Goal: Information Seeking & Learning: Check status

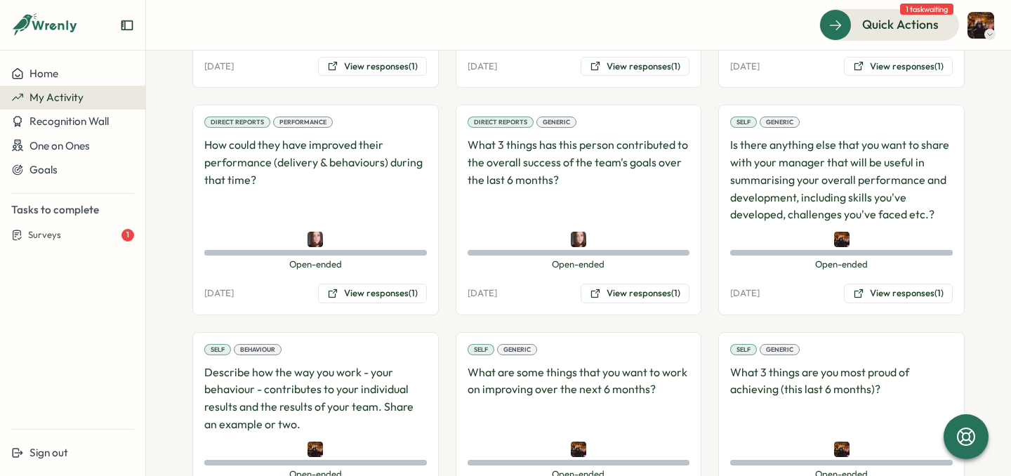
scroll to position [484, 0]
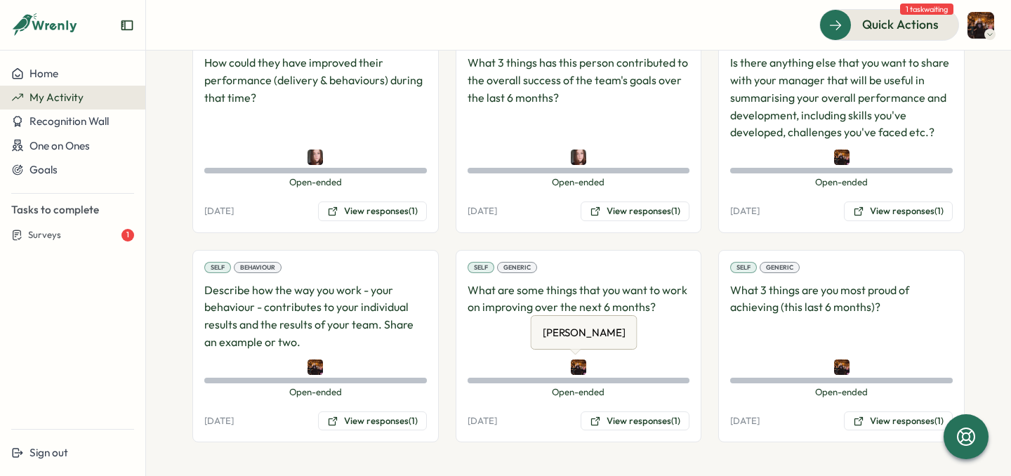
click at [615, 347] on div "[PERSON_NAME] [PERSON_NAME]" at bounding box center [584, 332] width 107 height 34
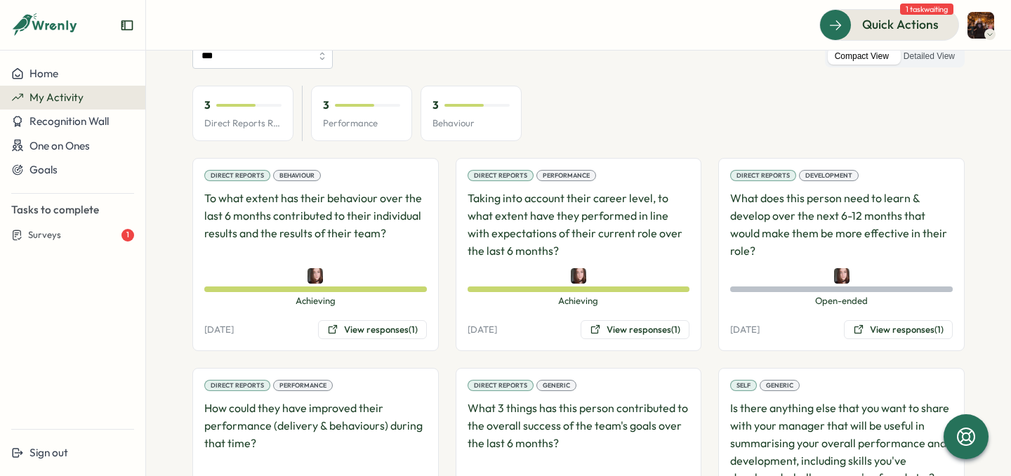
scroll to position [157, 0]
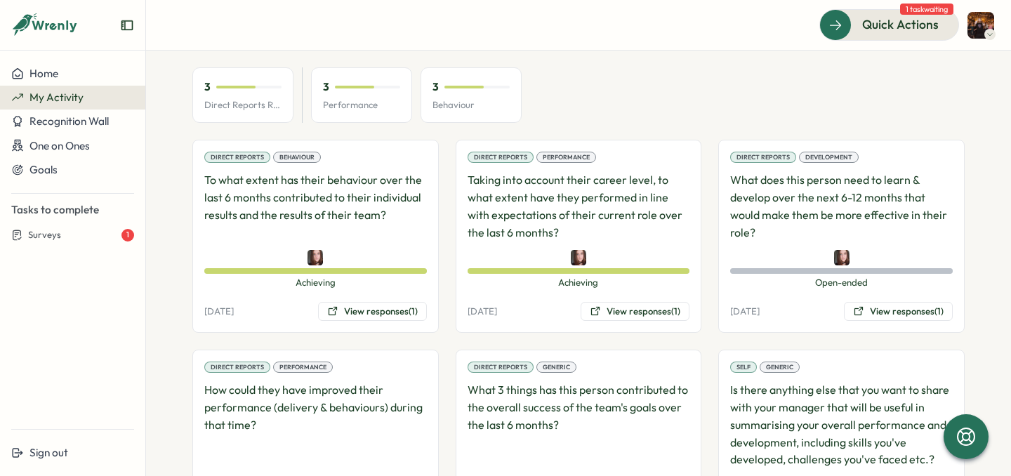
click at [579, 105] on div "3 Direct Reports Review Avg 3 Performance 3 Behaviour" at bounding box center [578, 95] width 772 height 56
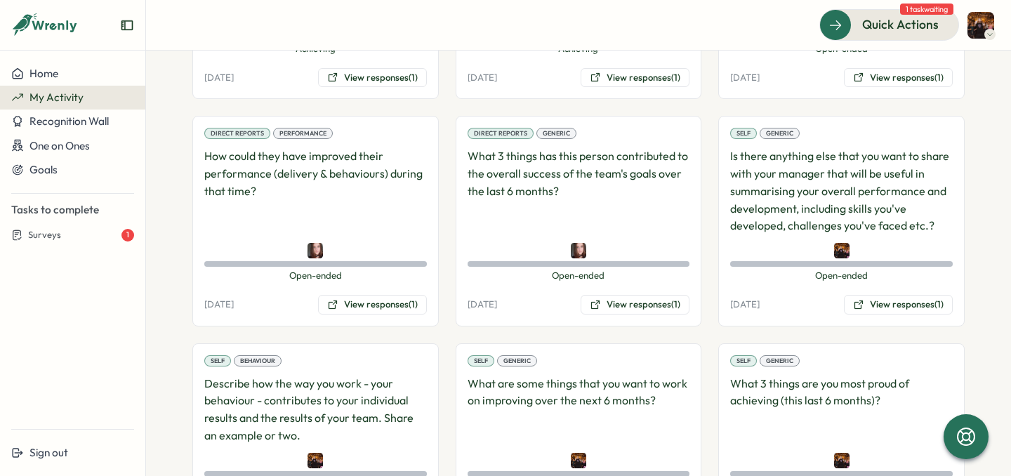
scroll to position [484, 0]
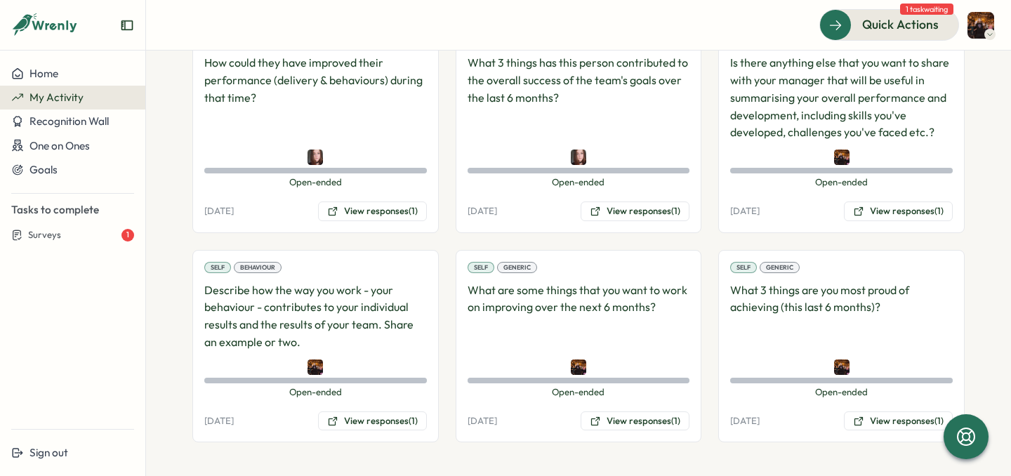
click at [860, 366] on div at bounding box center [841, 366] width 223 height 15
click at [861, 421] on button "View responses (1)" at bounding box center [898, 421] width 109 height 20
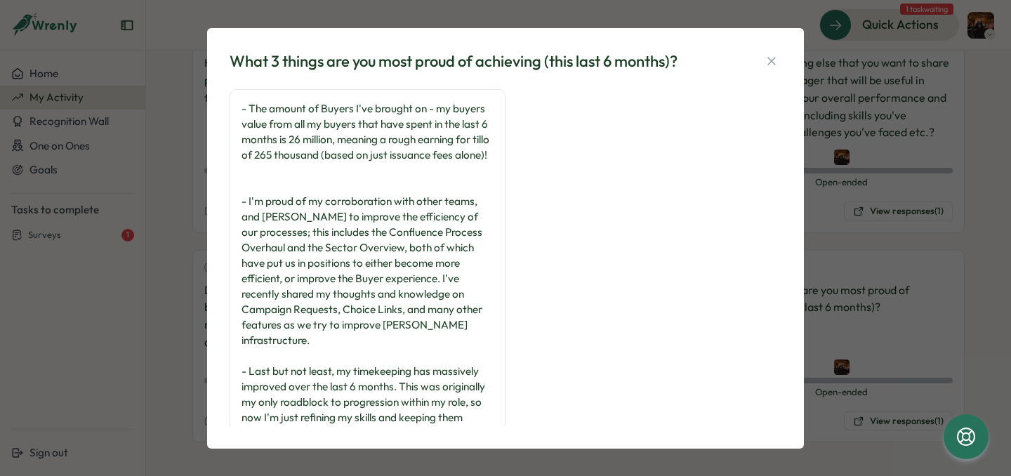
click at [435, 204] on div "- The amount of Buyers I've brought on - my buyers value from all my buyers tha…" at bounding box center [368, 271] width 252 height 340
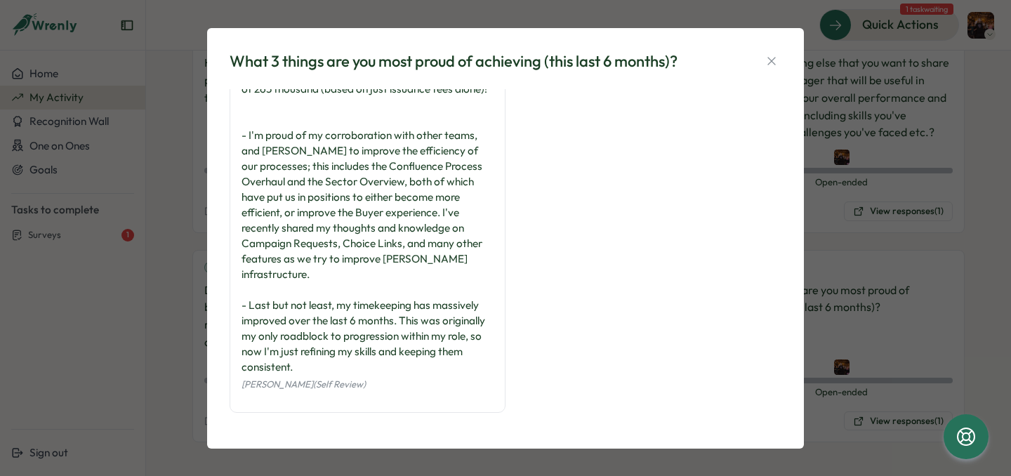
scroll to position [1, 0]
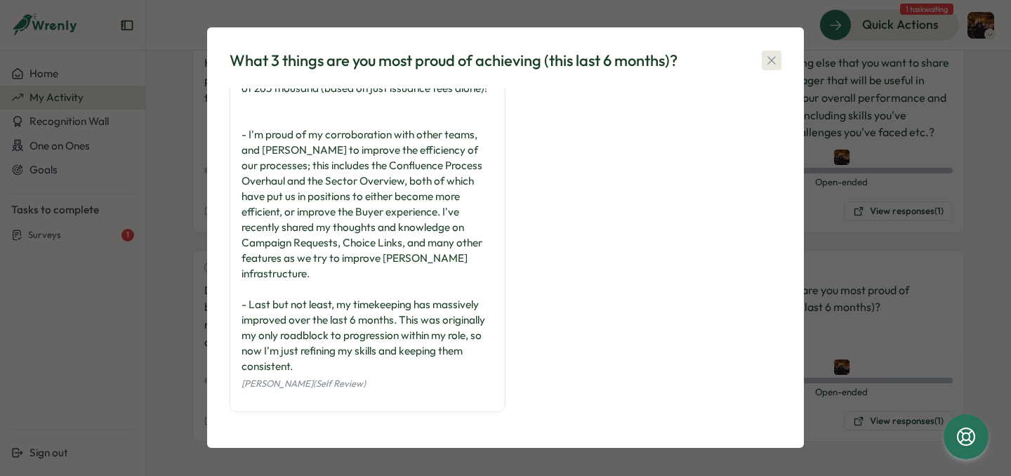
click at [767, 58] on icon "button" at bounding box center [772, 60] width 14 height 14
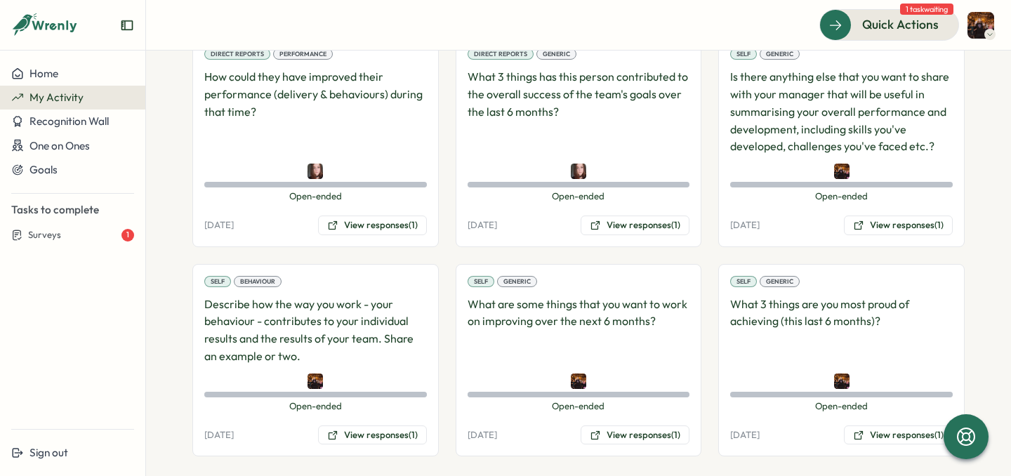
scroll to position [466, 0]
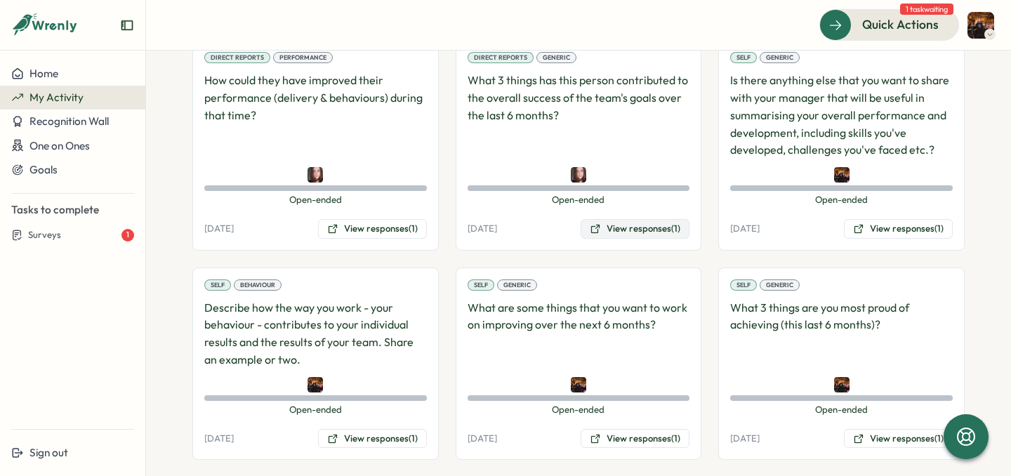
click at [639, 220] on button "View responses (1)" at bounding box center [635, 229] width 109 height 20
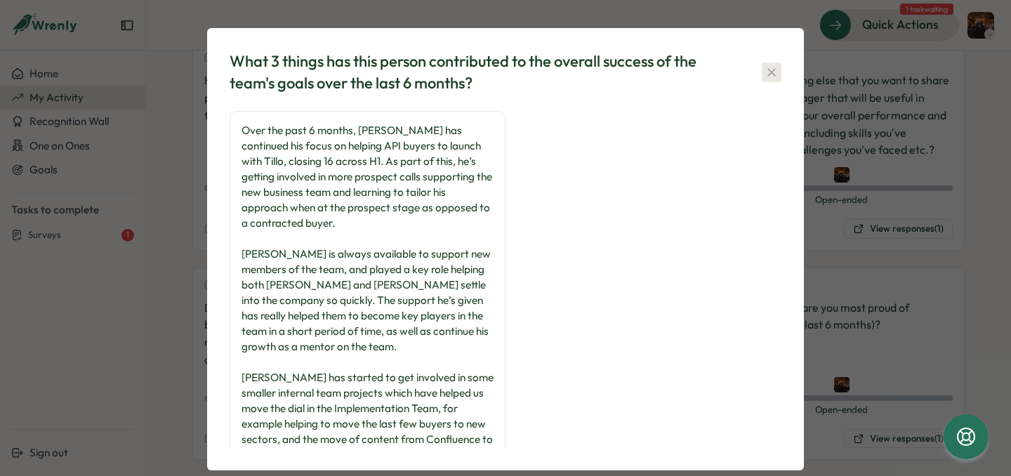
click at [767, 70] on icon "button" at bounding box center [771, 72] width 8 height 8
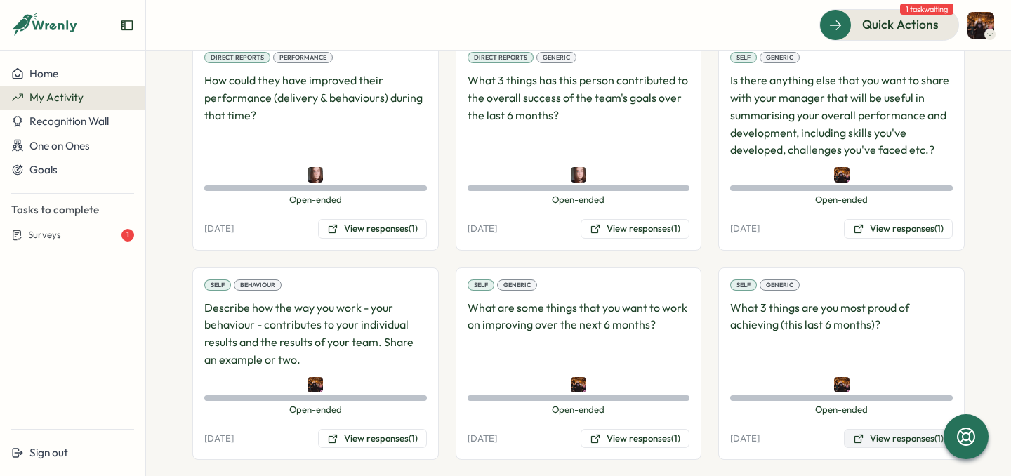
click at [871, 439] on button "View responses (1)" at bounding box center [898, 439] width 109 height 20
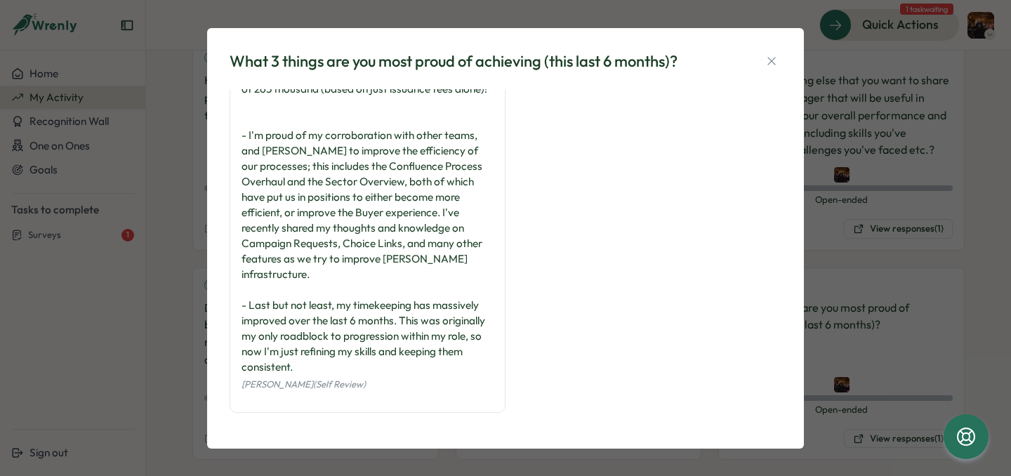
scroll to position [66, 0]
click at [765, 64] on icon "button" at bounding box center [772, 61] width 14 height 14
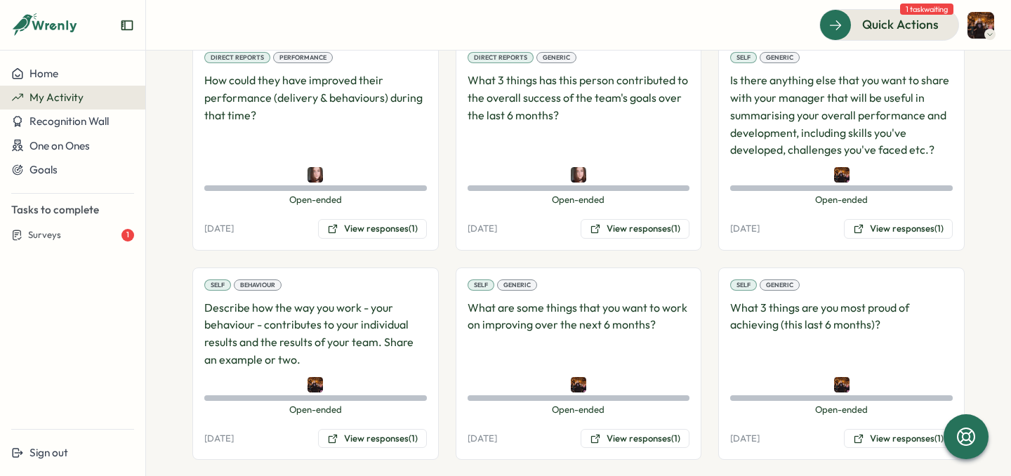
click at [607, 216] on div "Direct Reports Generic What 3 things has this person contributed to the overall…" at bounding box center [579, 145] width 246 height 211
click at [610, 220] on button "View responses (1)" at bounding box center [635, 229] width 109 height 20
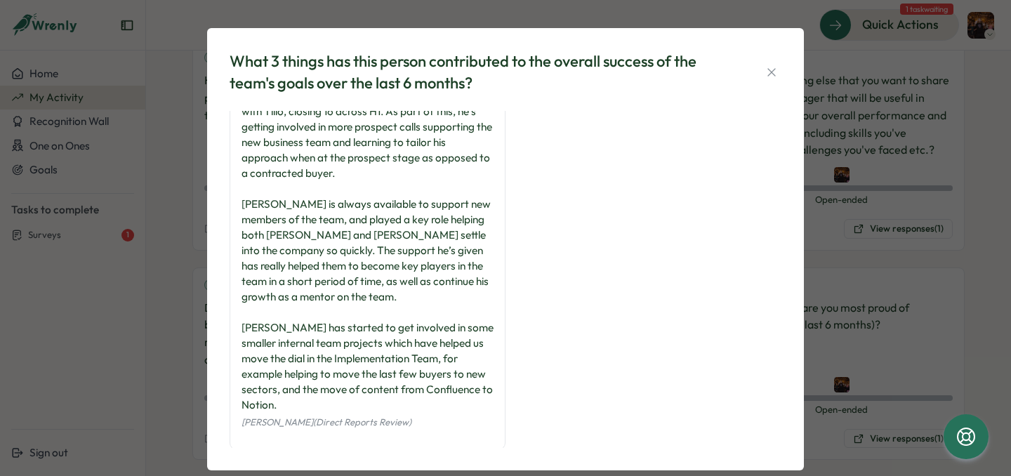
scroll to position [51, 0]
click at [767, 74] on icon "button" at bounding box center [772, 72] width 14 height 14
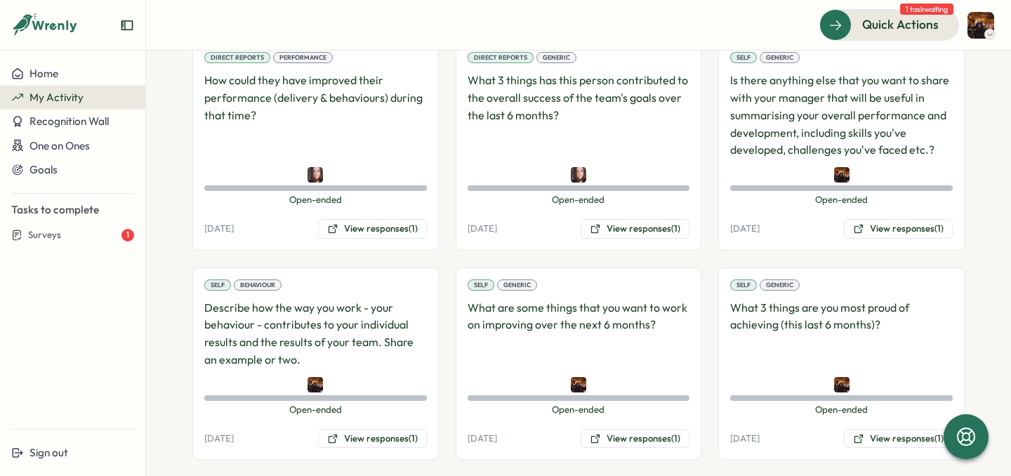
scroll to position [484, 0]
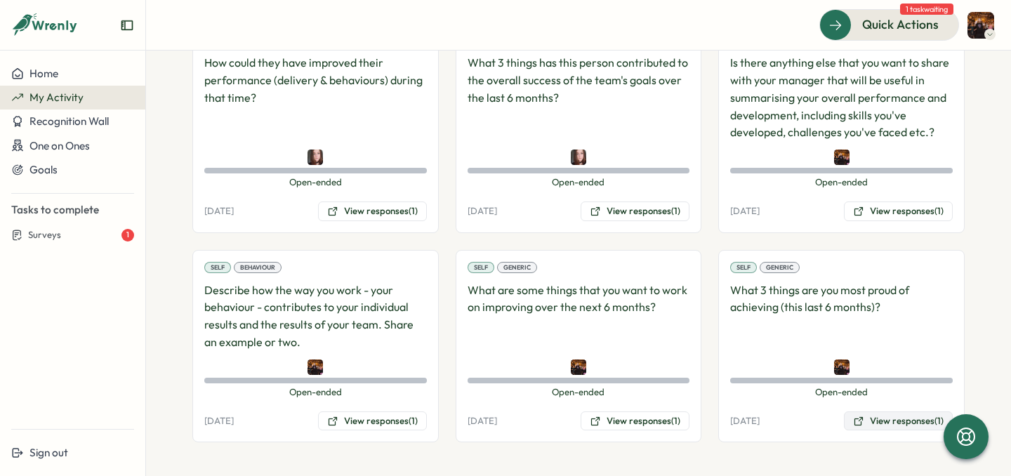
click at [878, 418] on button "View responses (1)" at bounding box center [898, 421] width 109 height 20
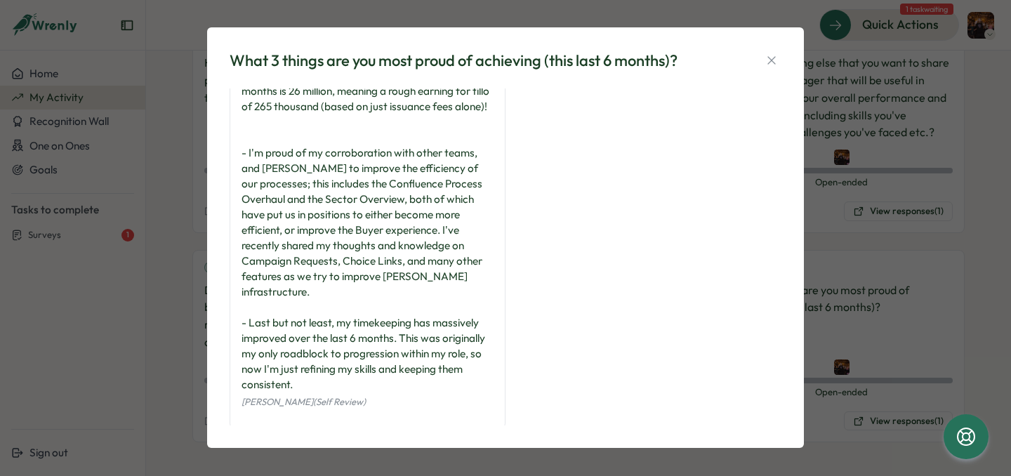
scroll to position [66, 0]
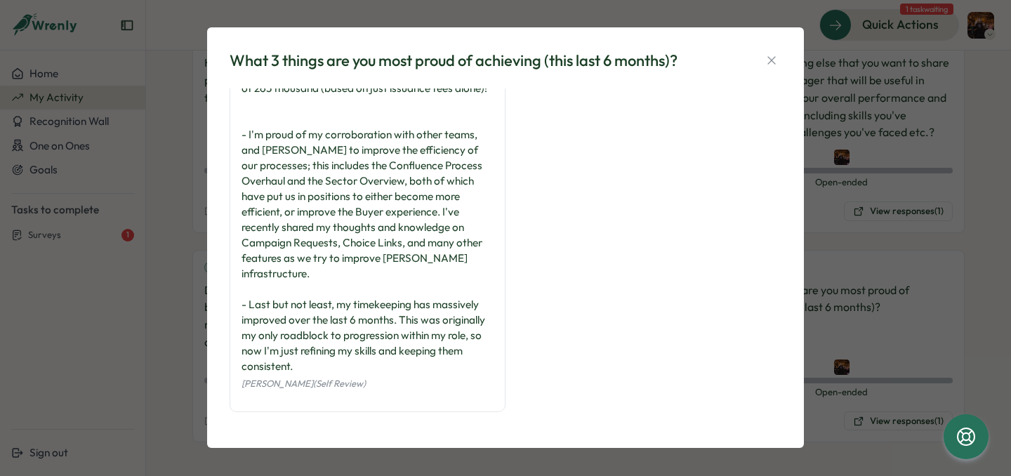
click at [598, 218] on div "- The amount of Buyers I've brought on - my buyers value from all my buyers tha…" at bounding box center [506, 224] width 552 height 404
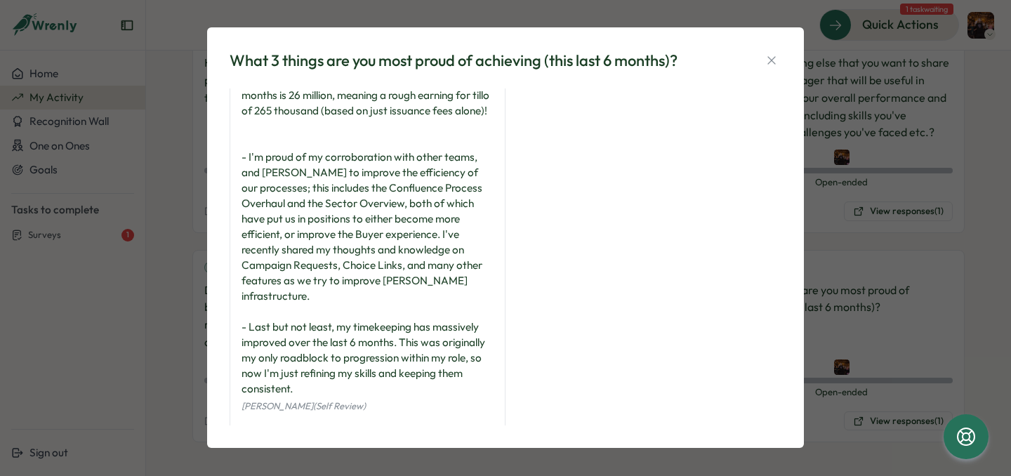
scroll to position [0, 0]
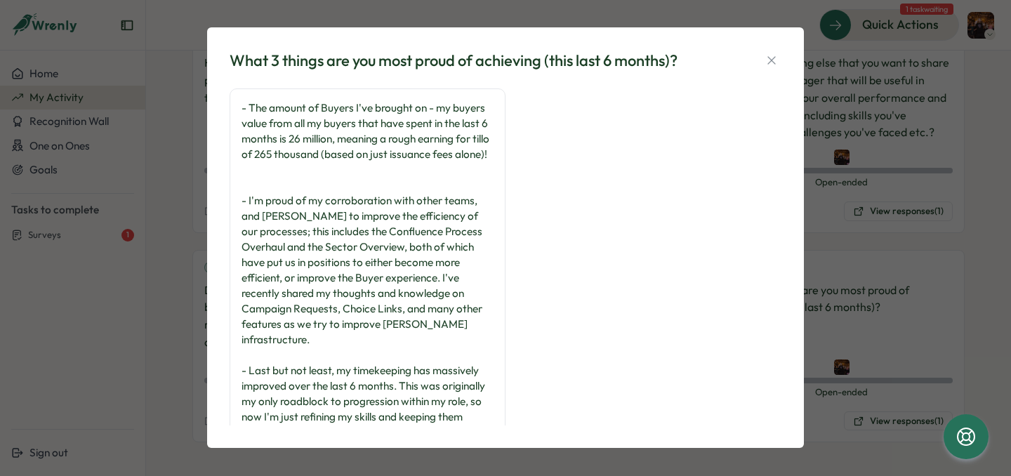
click at [572, 180] on div "- The amount of Buyers I've brought on - my buyers value from all my buyers tha…" at bounding box center [506, 290] width 552 height 404
click at [576, 178] on div "- The amount of Buyers I've brought on - my buyers value from all my buyers tha…" at bounding box center [506, 290] width 552 height 404
click at [762, 58] on button "button" at bounding box center [772, 61] width 20 height 20
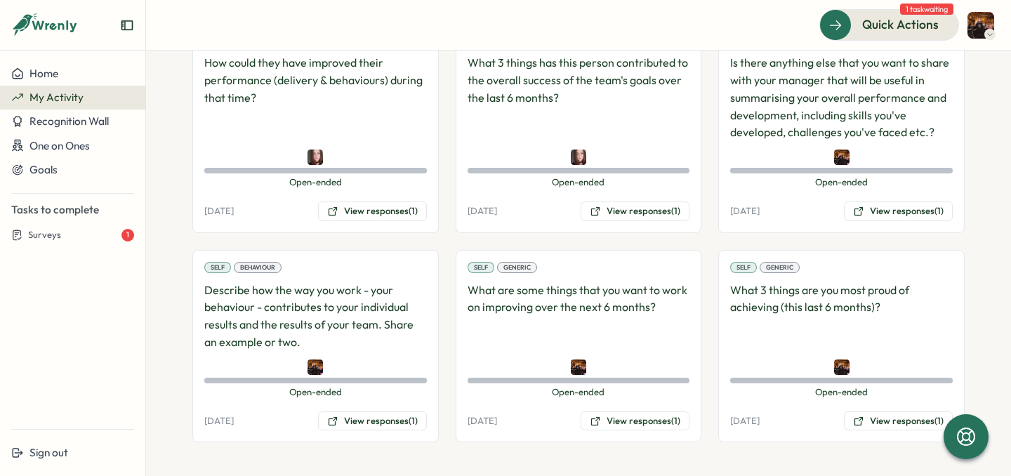
click at [435, 397] on div "Direct Reports Behaviour To what extent has their behaviour over the last 6 mon…" at bounding box center [578, 128] width 772 height 630
click at [436, 397] on div "Direct Reports Behaviour To what extent has their behaviour over the last 6 mon…" at bounding box center [578, 128] width 772 height 630
click at [441, 423] on div "Direct Reports Behaviour To what extent has their behaviour over the last 6 mon…" at bounding box center [578, 128] width 772 height 630
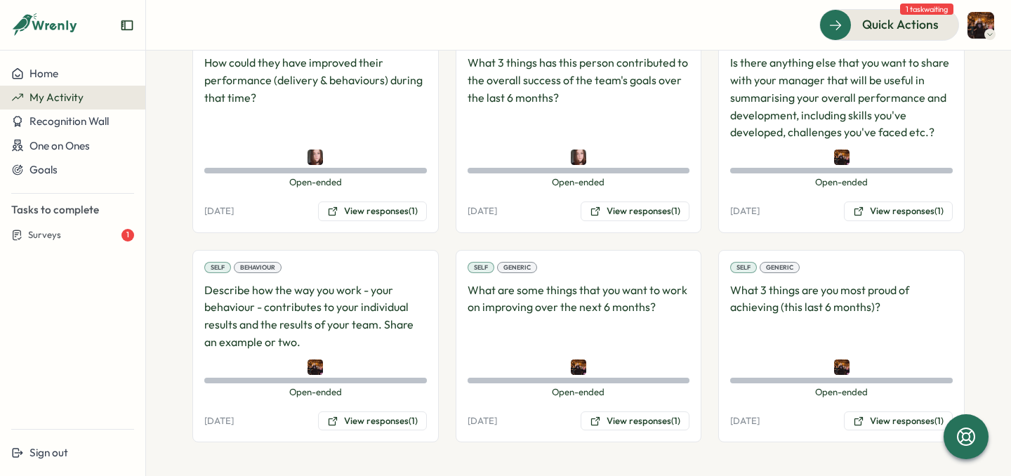
click at [442, 423] on div "Direct Reports Behaviour To what extent has their behaviour over the last 6 mon…" at bounding box center [578, 128] width 772 height 630
click at [437, 235] on div "Direct Reports Behaviour To what extent has their behaviour over the last 6 mon…" at bounding box center [578, 128] width 772 height 630
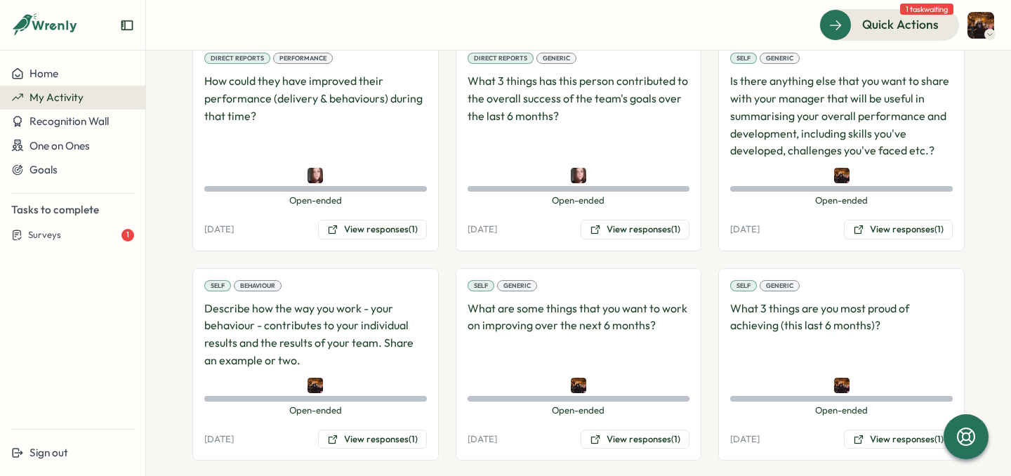
scroll to position [484, 0]
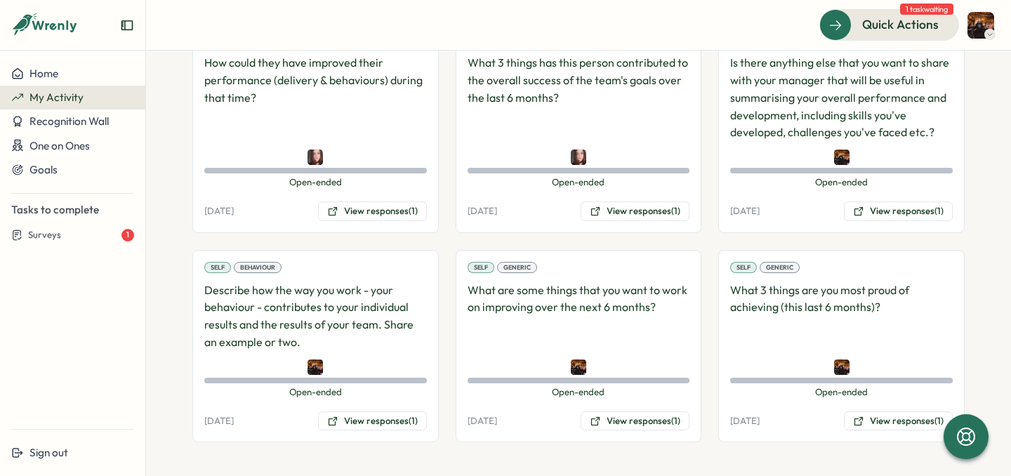
click at [456, 391] on div "Self Generic What are some things that you want to work on improving over the n…" at bounding box center [579, 346] width 246 height 193
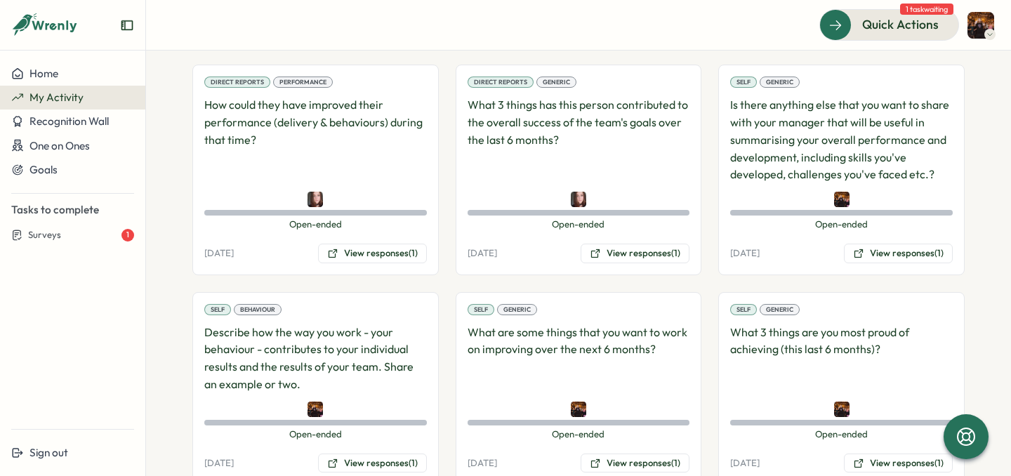
scroll to position [440, 0]
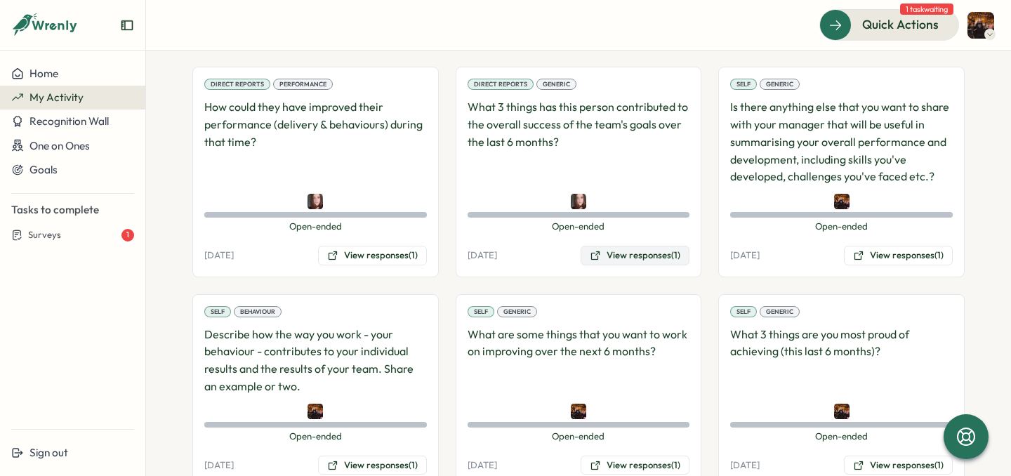
click at [654, 256] on button "View responses (1)" at bounding box center [635, 256] width 109 height 20
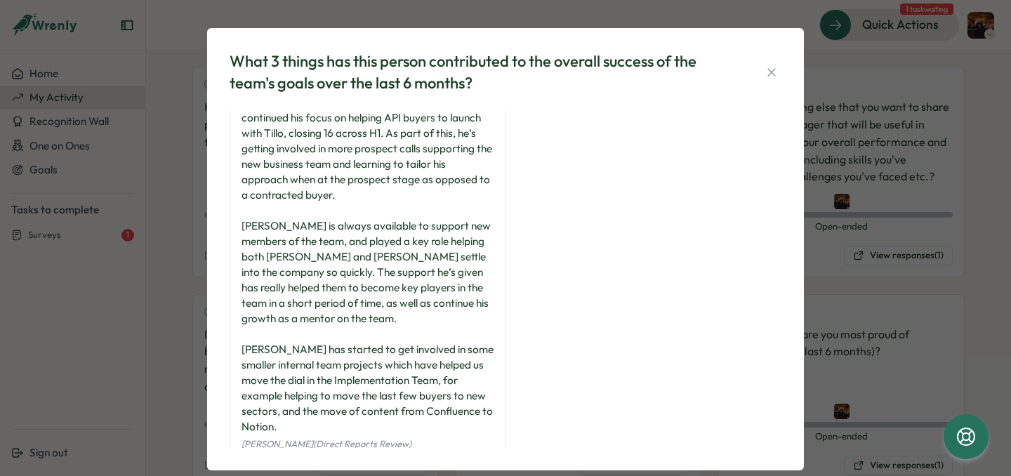
scroll to position [30, 0]
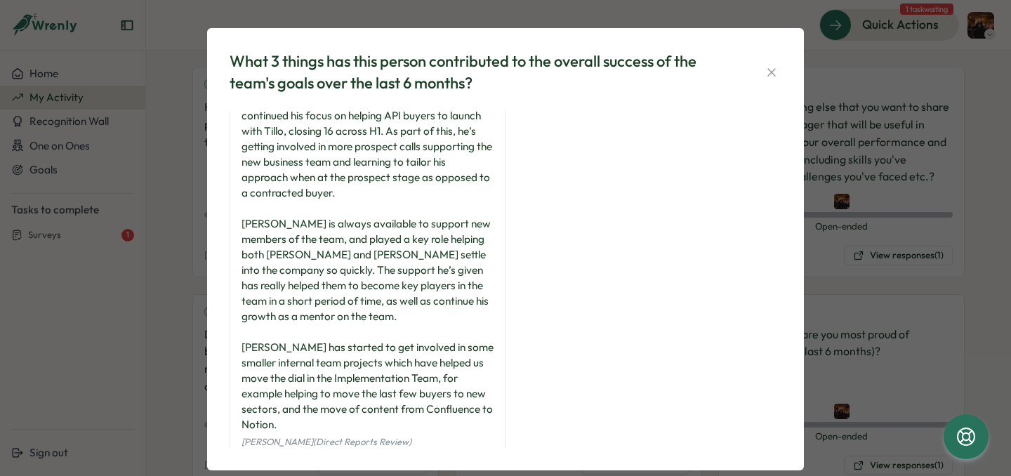
click at [466, 305] on div "Over the past 6 months, [PERSON_NAME] has continued his focus on helping API bu…" at bounding box center [368, 263] width 252 height 340
click at [458, 310] on div "Over the past 6 months, [PERSON_NAME] has continued his focus on helping API bu…" at bounding box center [368, 263] width 252 height 340
click at [775, 78] on button "button" at bounding box center [772, 72] width 20 height 20
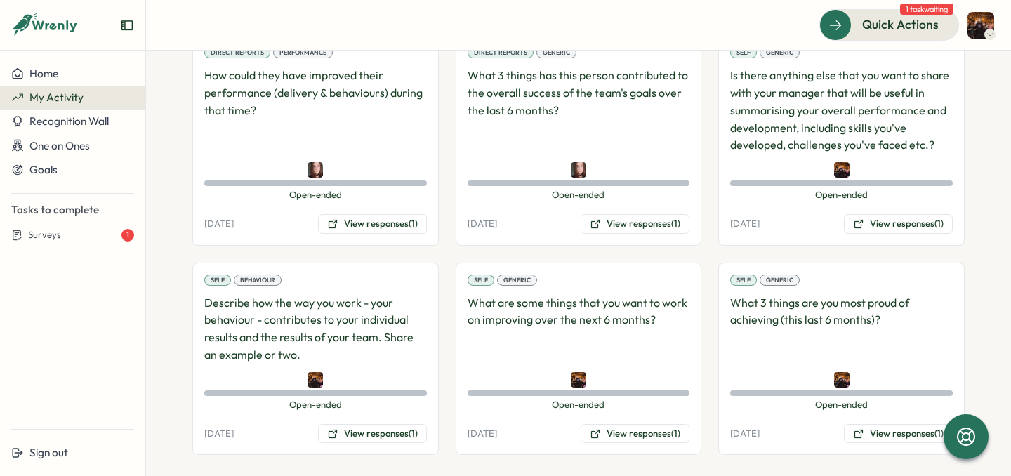
scroll to position [484, 0]
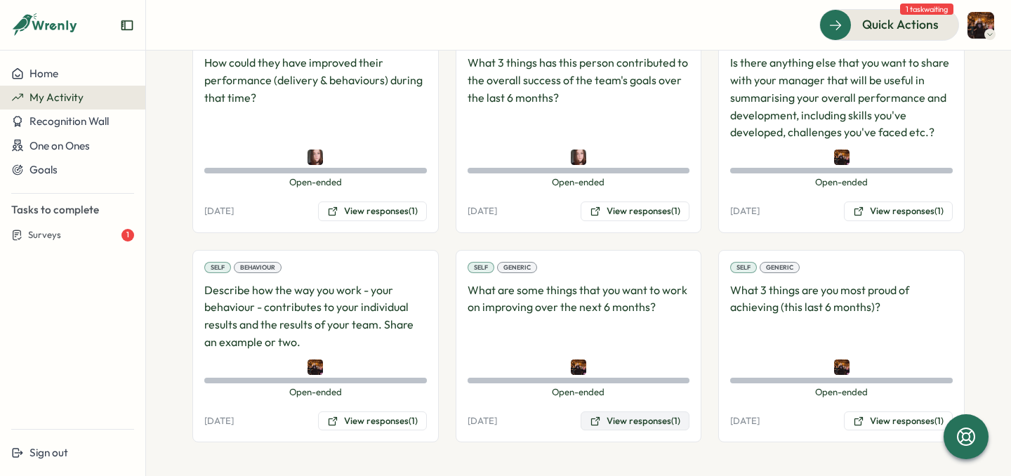
click at [619, 411] on button "View responses (1)" at bounding box center [635, 421] width 109 height 20
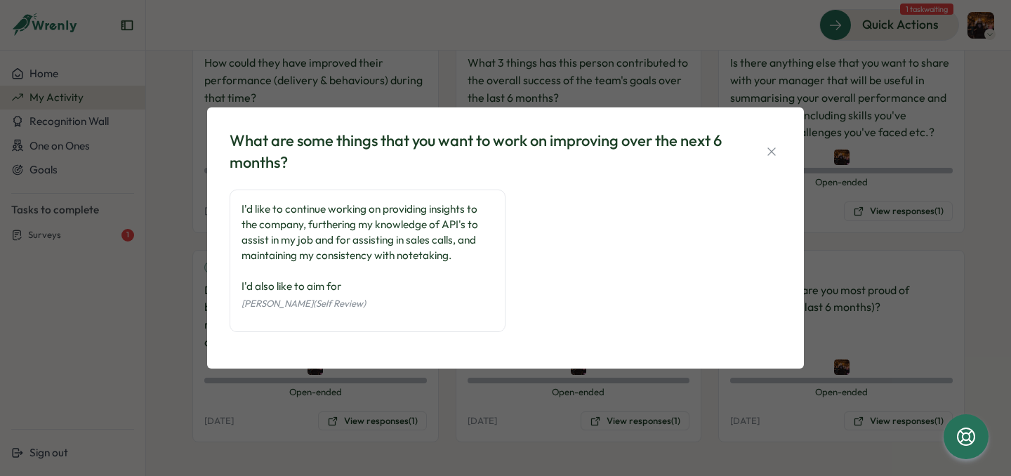
click at [449, 274] on div "I'd like to continue working on providing insights to the company, furthering m…" at bounding box center [368, 248] width 252 height 93
click at [344, 289] on div "I'd like to continue working on providing insights to the company, furthering m…" at bounding box center [368, 248] width 252 height 93
click at [348, 286] on div "I'd like to continue working on providing insights to the company, furthering m…" at bounding box center [368, 248] width 252 height 93
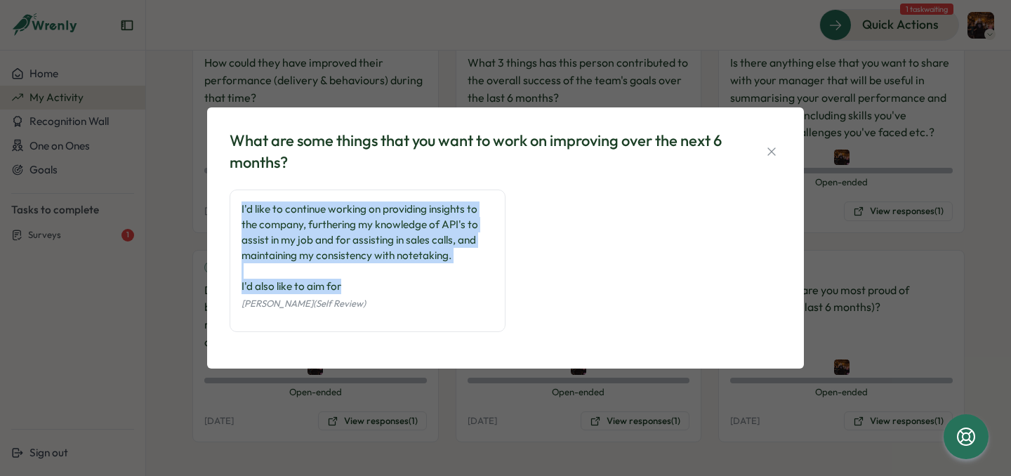
drag, startPoint x: 348, startPoint y: 286, endPoint x: 211, endPoint y: 197, distance: 162.4
click at [211, 197] on div "What are some things that you want to work on improving over the next 6 months?…" at bounding box center [505, 237] width 597 height 261
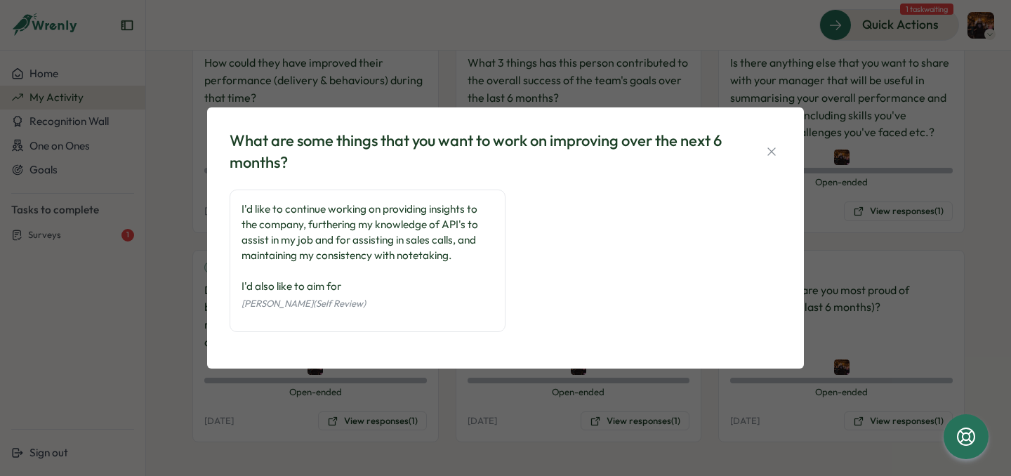
click at [348, 279] on div "I'd like to continue working on providing insights to the company, furthering m…" at bounding box center [368, 248] width 252 height 93
click at [765, 147] on icon "button" at bounding box center [772, 152] width 14 height 14
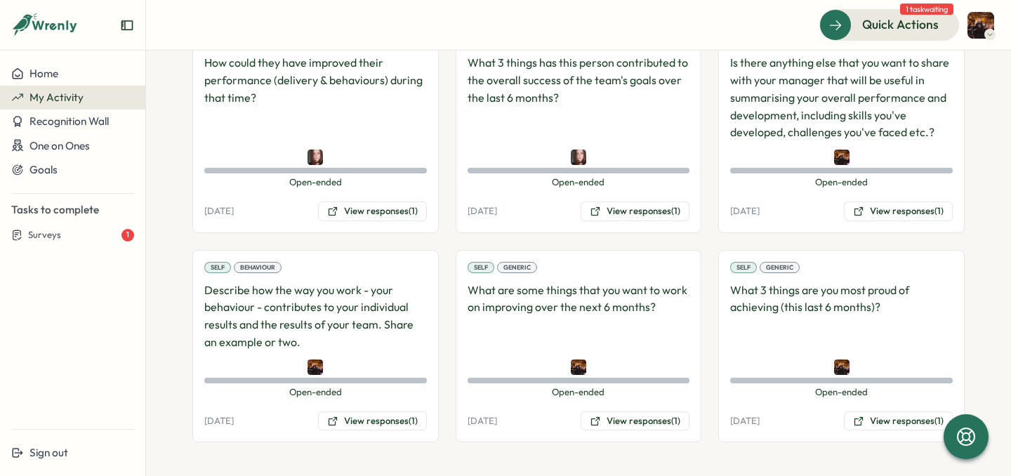
click at [765, 147] on div "Self Generic Is there anything else that you want to share with your manager th…" at bounding box center [841, 127] width 246 height 211
click at [564, 330] on p "What are some things that you want to work on improving over the next 6 months?" at bounding box center [579, 317] width 223 height 70
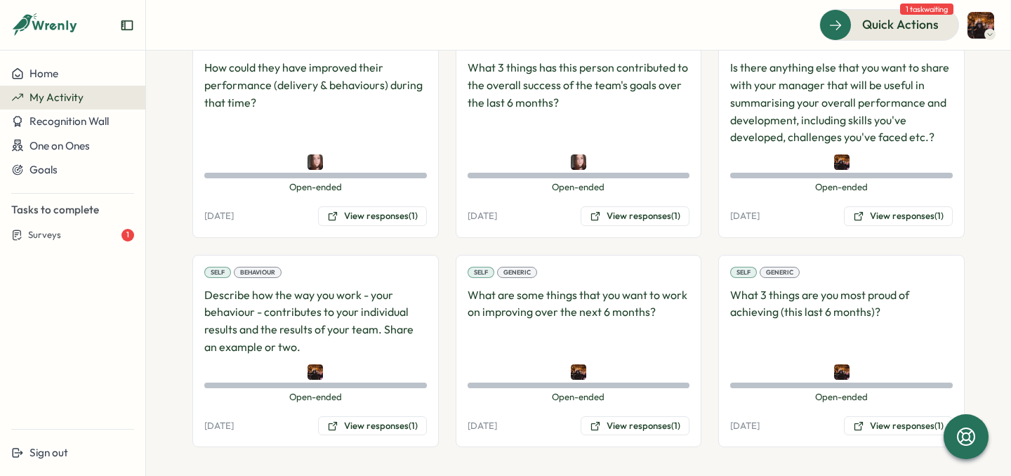
scroll to position [470, 0]
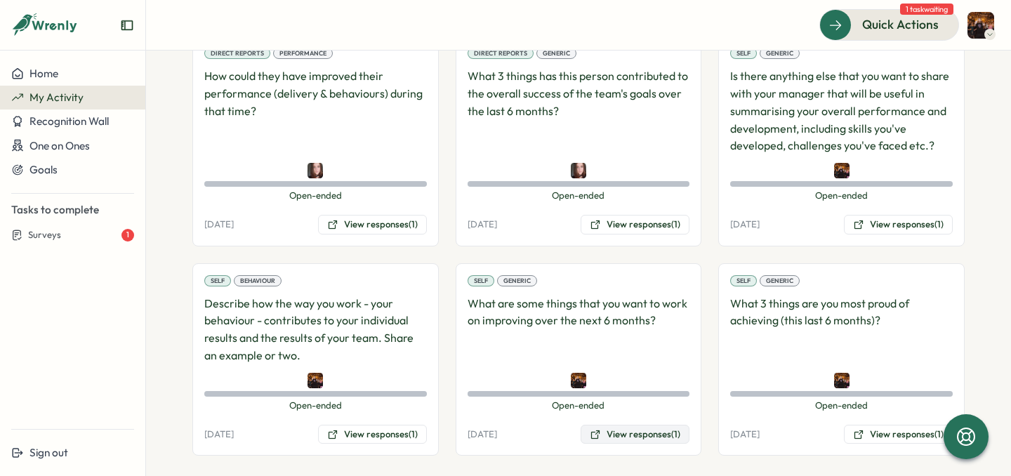
click at [590, 430] on icon at bounding box center [595, 434] width 11 height 11
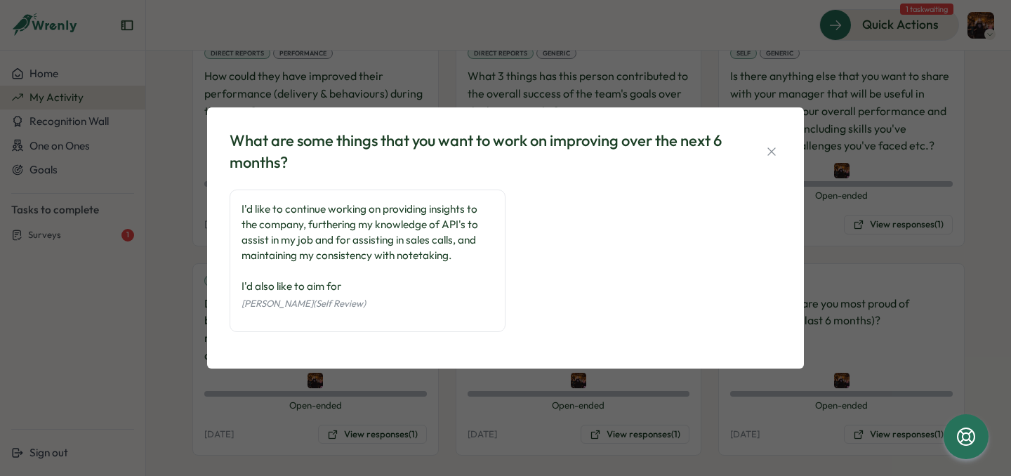
click at [381, 280] on div "I'd like to continue working on providing insights to the company, furthering m…" at bounding box center [368, 248] width 252 height 93
click at [772, 157] on icon "button" at bounding box center [772, 152] width 14 height 14
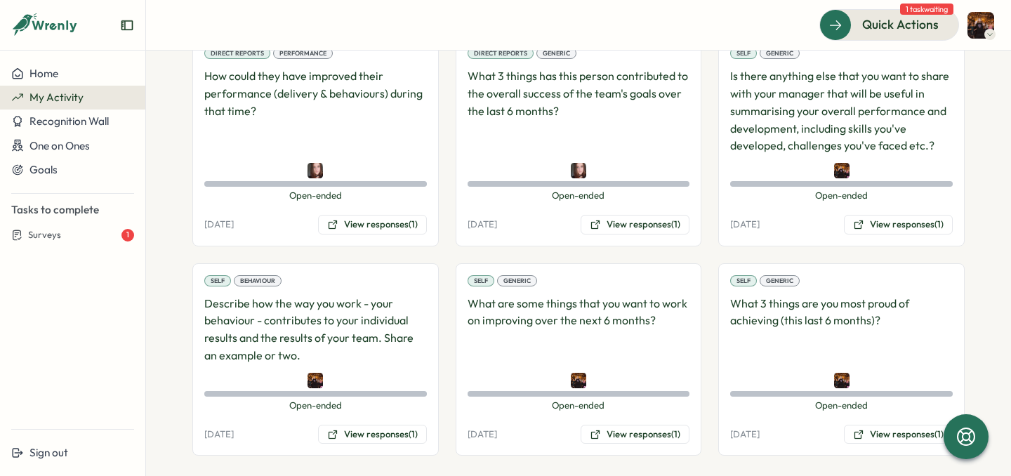
click at [435, 364] on div "Direct Reports Behaviour To what extent has their behaviour over the last 6 mon…" at bounding box center [578, 141] width 772 height 630
click at [374, 439] on button "View responses (1)" at bounding box center [372, 435] width 109 height 20
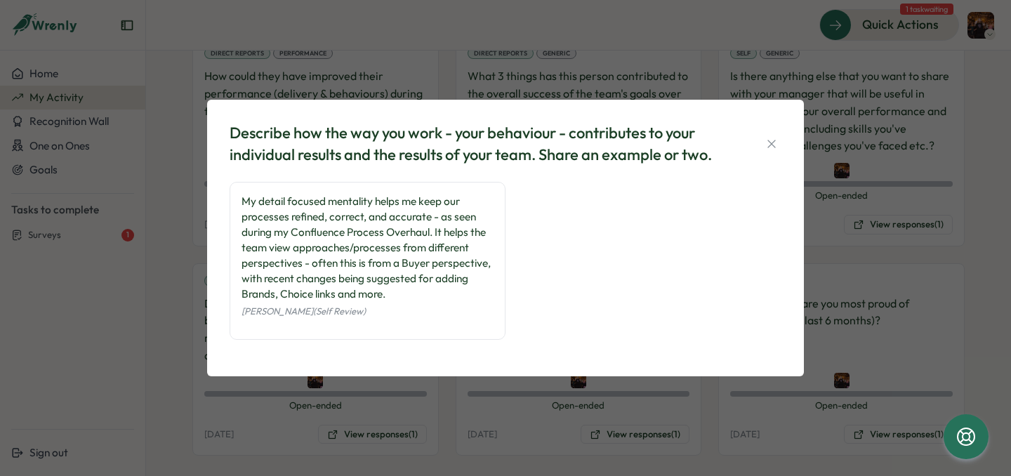
click at [483, 310] on div "[PERSON_NAME] (Self Review)" at bounding box center [368, 311] width 252 height 18
click at [426, 291] on div "My detail focused mentality helps me keep our processes refined, correct, and a…" at bounding box center [368, 248] width 252 height 108
click at [391, 293] on div "My detail focused mentality helps me keep our processes refined, correct, and a…" at bounding box center [368, 248] width 252 height 108
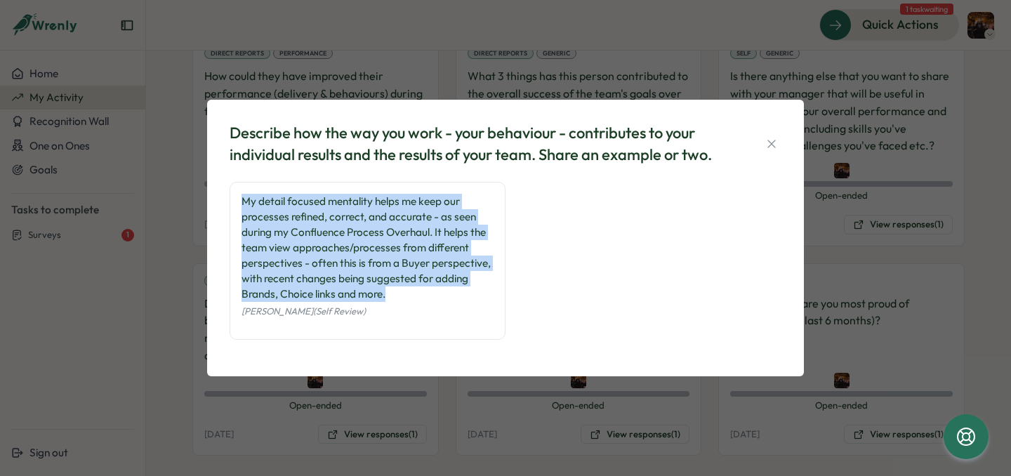
drag, startPoint x: 392, startPoint y: 296, endPoint x: 225, endPoint y: 201, distance: 192.5
click at [225, 201] on div "Describe how the way you work - your behaviour - contributes to your individual…" at bounding box center [505, 238] width 563 height 243
click at [397, 301] on div "My detail focused mentality helps me keep our processes refined, correct, and a…" at bounding box center [368, 248] width 252 height 108
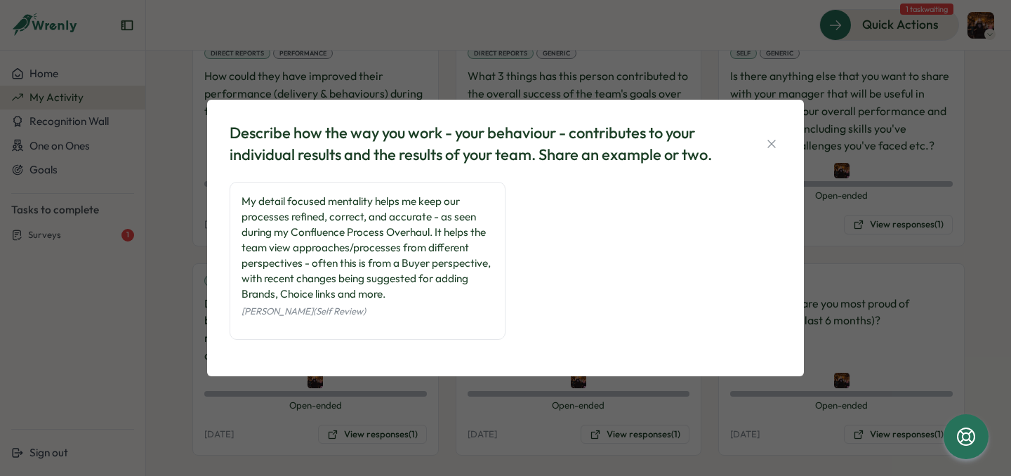
click at [400, 297] on div "My detail focused mentality helps me keep our processes refined, correct, and a…" at bounding box center [368, 248] width 252 height 108
click at [389, 295] on div "My detail focused mentality helps me keep our processes refined, correct, and a…" at bounding box center [368, 248] width 252 height 108
click at [774, 140] on icon "button" at bounding box center [772, 144] width 14 height 14
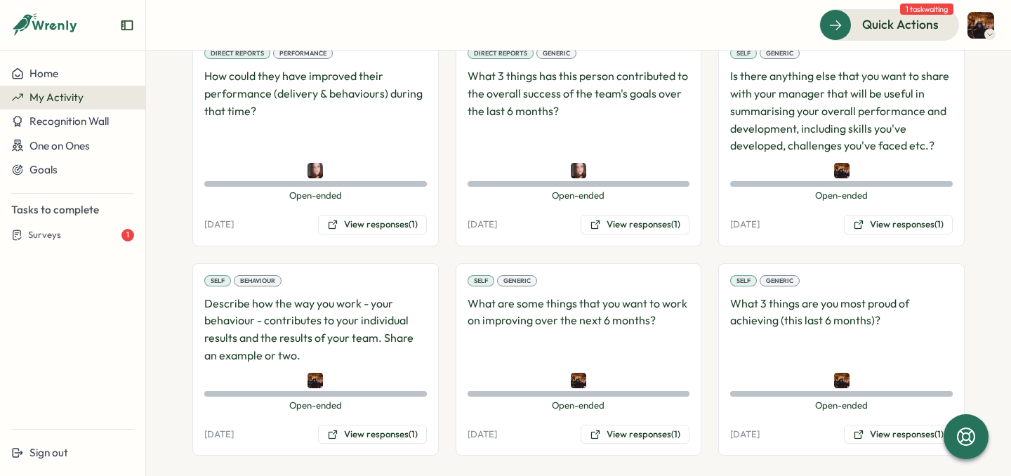
drag, startPoint x: 723, startPoint y: 224, endPoint x: 778, endPoint y: 227, distance: 54.8
click at [778, 227] on div "Self Generic Is there anything else that you want to share with your manager th…" at bounding box center [841, 141] width 246 height 211
click at [778, 227] on div "[DATE] View responses (1)" at bounding box center [841, 225] width 223 height 20
click at [642, 272] on div "Self Generic What are some things that you want to work on improving over the n…" at bounding box center [579, 359] width 246 height 193
click at [439, 370] on div "Direct Reports Behaviour To what extent has their behaviour over the last 6 mon…" at bounding box center [578, 141] width 772 height 630
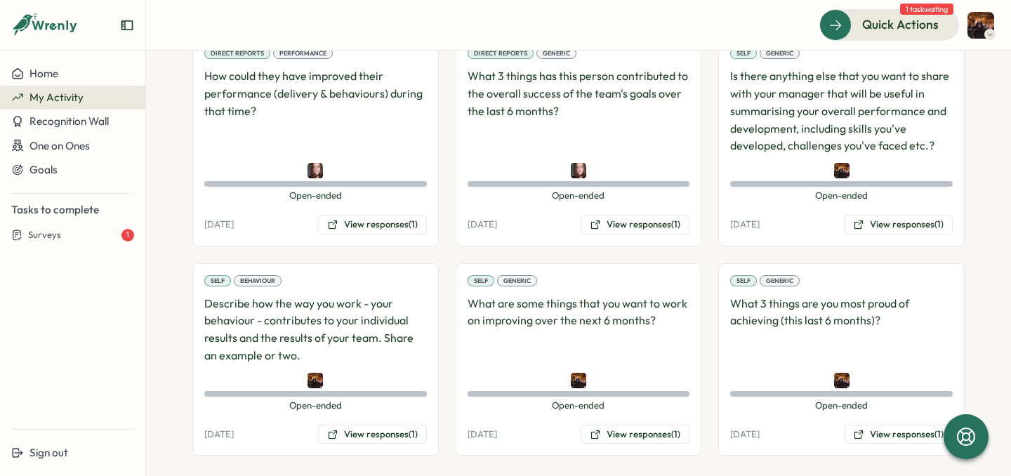
click at [435, 358] on div "Direct Reports Behaviour To what extent has their behaviour over the last 6 mon…" at bounding box center [578, 141] width 772 height 630
click at [436, 351] on div "Direct Reports Behaviour To what extent has their behaviour over the last 6 mon…" at bounding box center [578, 141] width 772 height 630
click at [436, 246] on div "Direct Reports Behaviour To what extent has their behaviour over the last 6 mon…" at bounding box center [578, 141] width 772 height 630
click at [436, 249] on div "Direct Reports Behaviour To what extent has their behaviour over the last 6 mon…" at bounding box center [578, 141] width 772 height 630
click at [350, 443] on button "View responses (1)" at bounding box center [372, 435] width 109 height 20
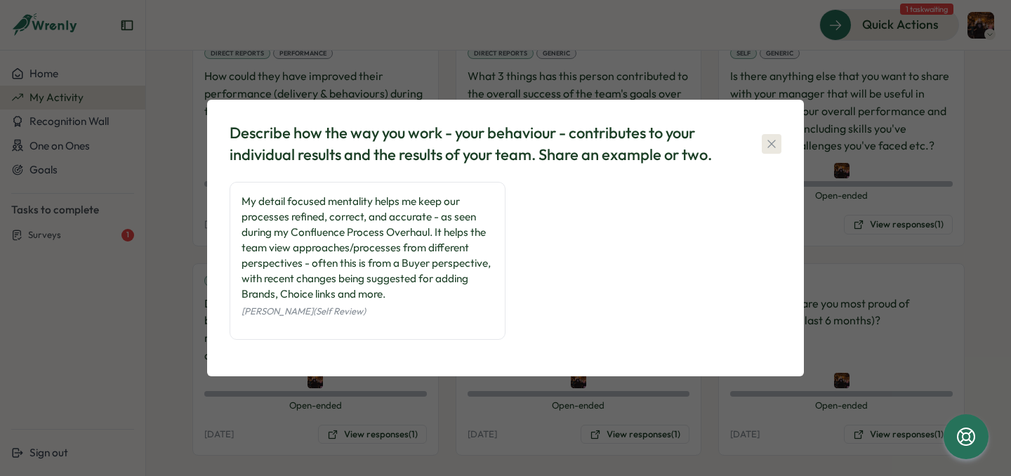
click at [765, 142] on icon "button" at bounding box center [772, 144] width 14 height 14
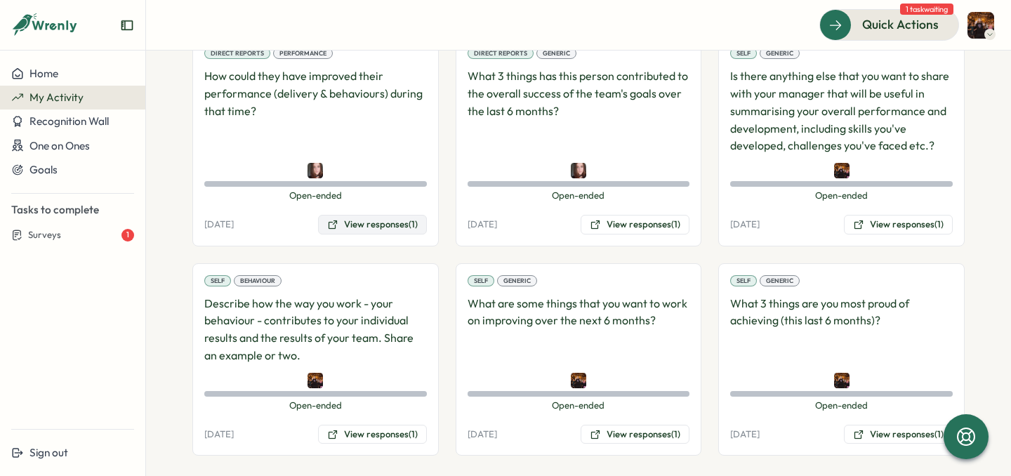
click at [388, 221] on button "View responses (1)" at bounding box center [372, 225] width 109 height 20
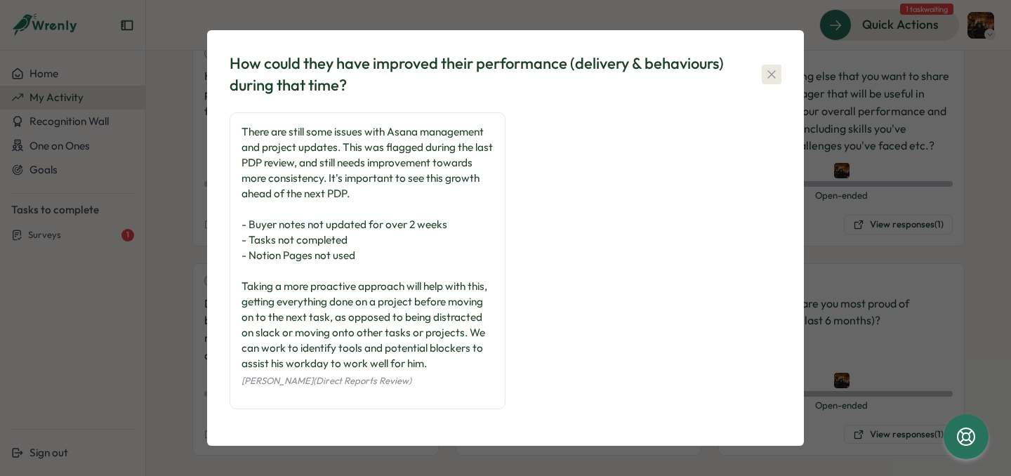
click at [771, 72] on icon "button" at bounding box center [772, 74] width 14 height 14
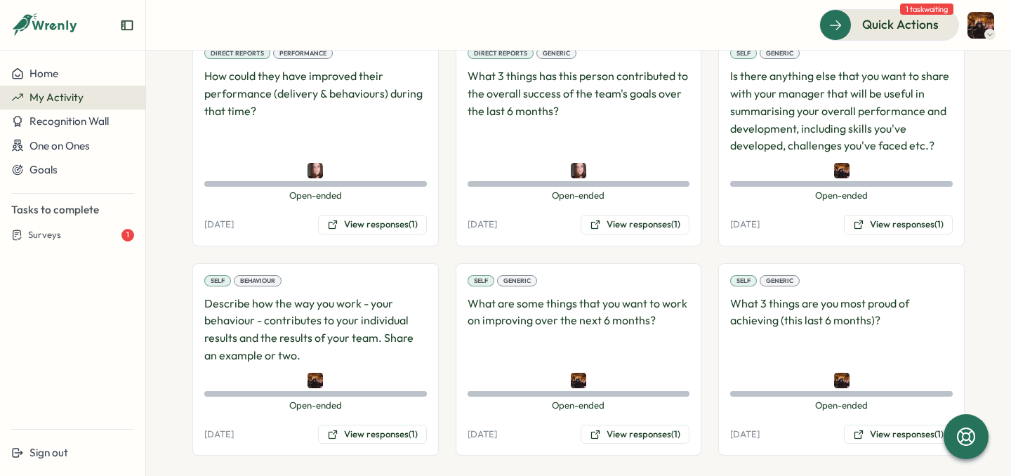
click at [540, 265] on div "Self Generic What are some things that you want to work on improving over the n…" at bounding box center [579, 359] width 246 height 193
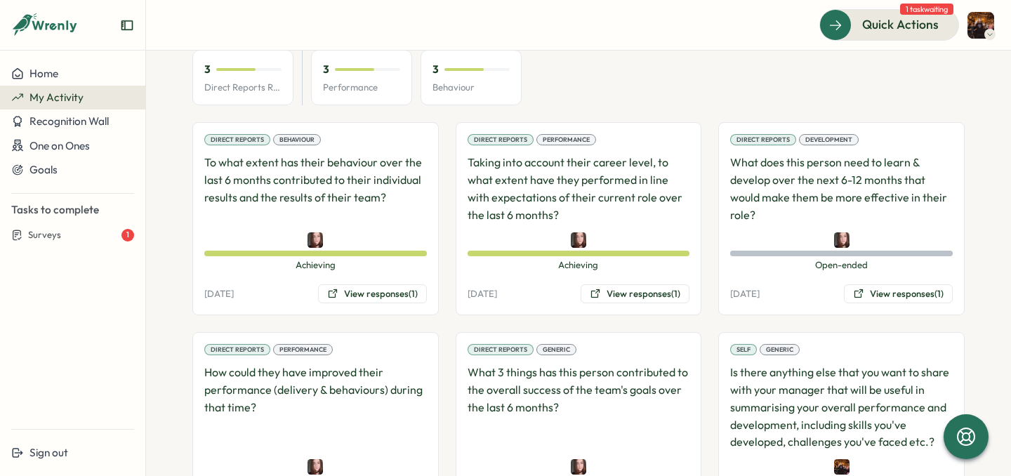
scroll to position [169, 0]
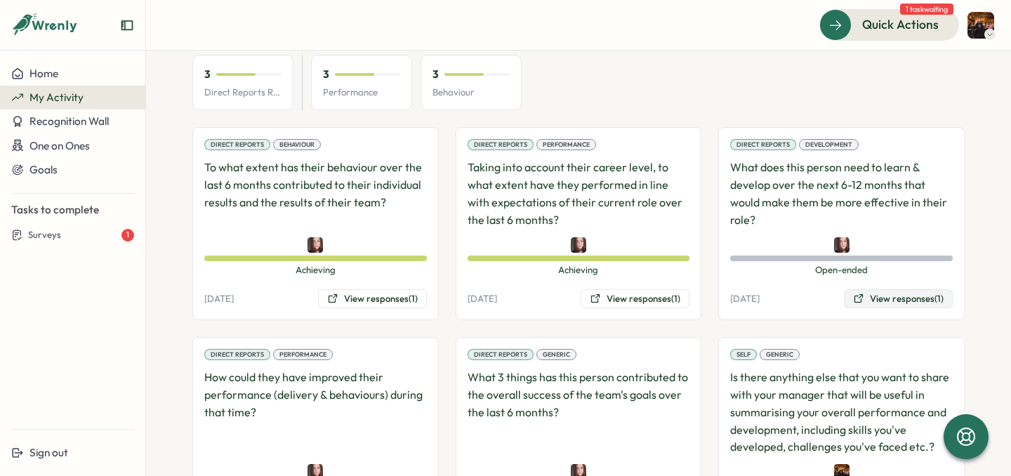
click at [892, 299] on button "View responses (1)" at bounding box center [898, 299] width 109 height 20
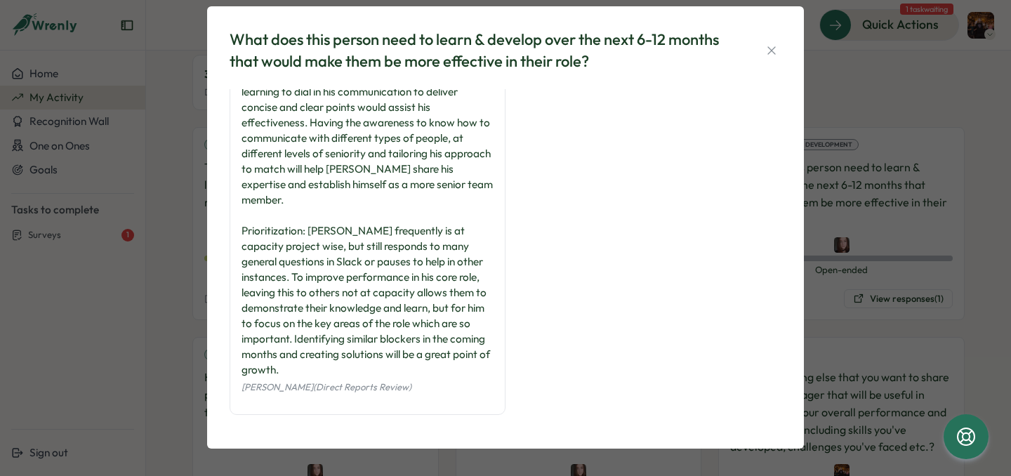
scroll to position [51, 0]
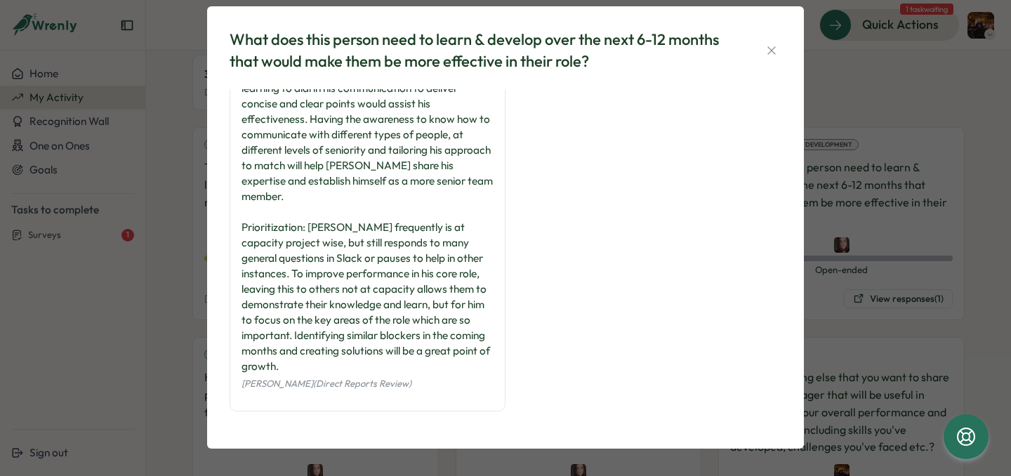
click at [503, 287] on div "Communication: As the most tenured member of the team his insights and feedback…" at bounding box center [506, 232] width 552 height 388
click at [765, 55] on icon "button" at bounding box center [772, 51] width 14 height 14
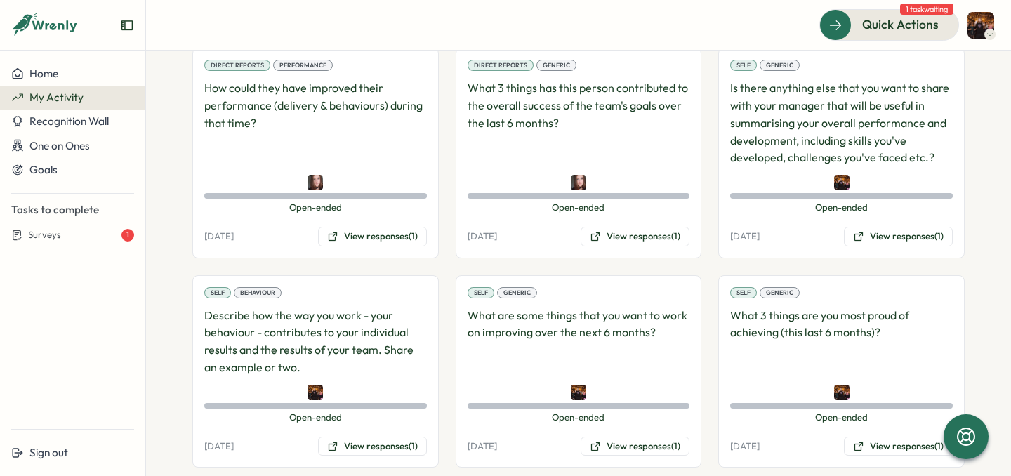
scroll to position [484, 0]
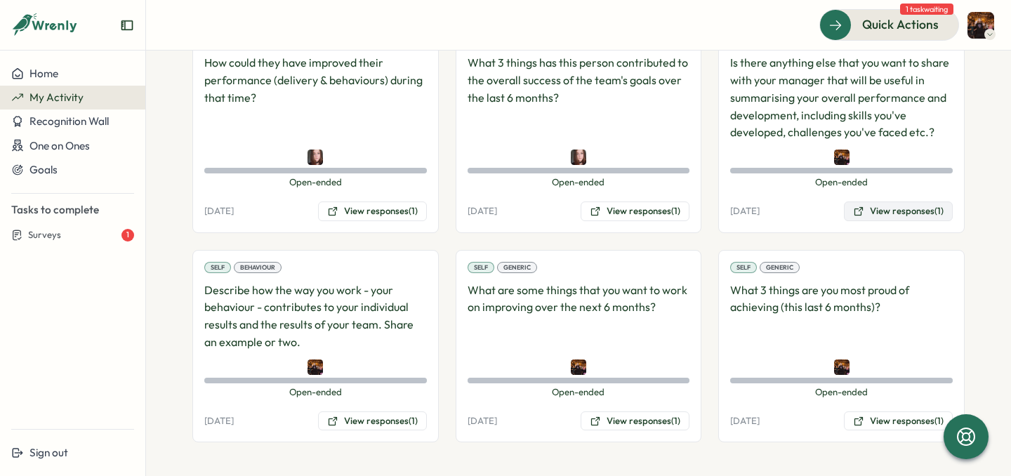
click at [873, 207] on button "View responses (1)" at bounding box center [898, 212] width 109 height 20
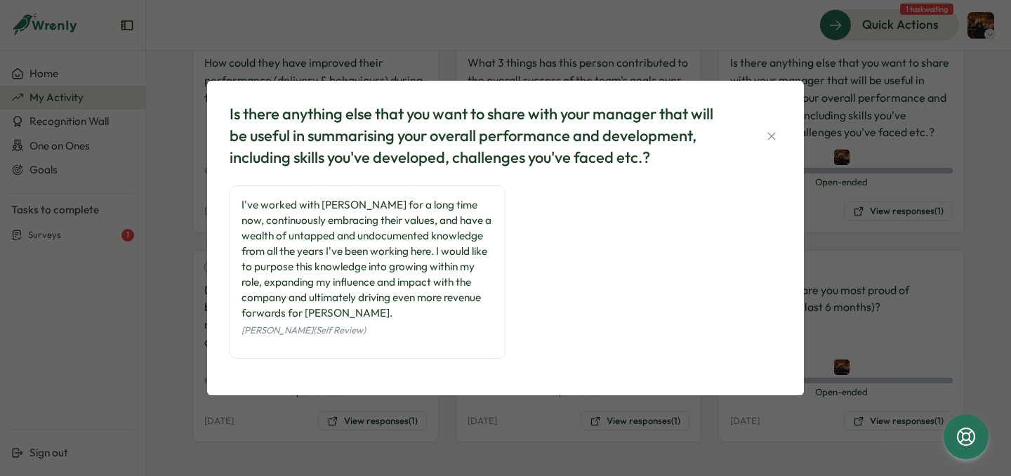
click at [461, 315] on div "I've worked with [PERSON_NAME] for a long time now, continuously embracing thei…" at bounding box center [368, 259] width 252 height 124
drag, startPoint x: 453, startPoint y: 294, endPoint x: 452, endPoint y: 283, distance: 11.3
click at [452, 283] on div "I've worked with [PERSON_NAME] for a long time now, continuously embracing thei…" at bounding box center [368, 259] width 252 height 124
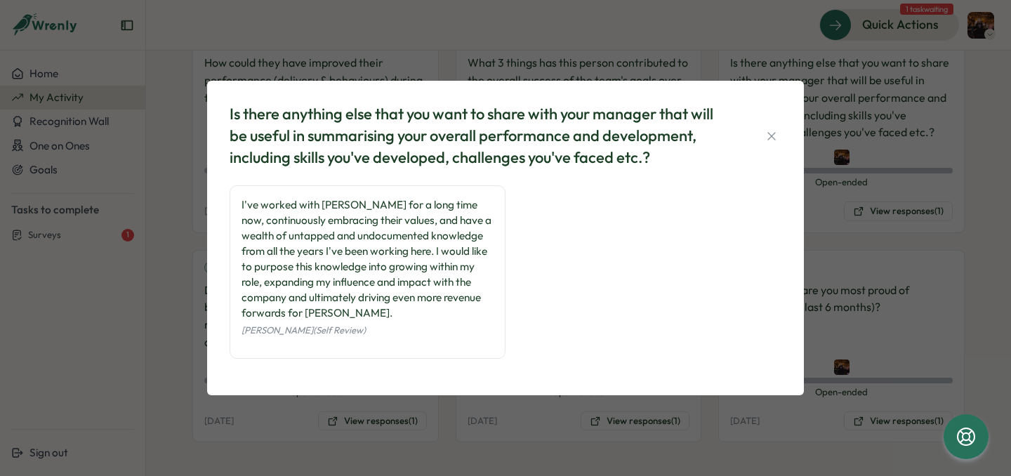
click at [388, 241] on div "I've worked with [PERSON_NAME] for a long time now, continuously embracing thei…" at bounding box center [368, 259] width 252 height 124
click at [774, 143] on icon "button" at bounding box center [772, 136] width 14 height 14
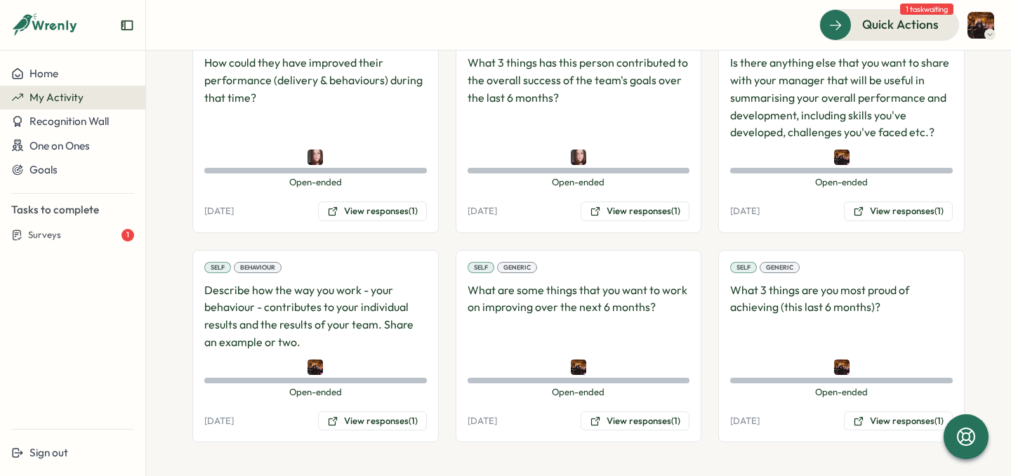
click at [696, 125] on div "Direct Reports Generic What 3 things has this person contributed to the overall…" at bounding box center [579, 127] width 246 height 211
click at [697, 131] on div "Direct Reports Behaviour To what extent has their behaviour over the last 6 mon…" at bounding box center [578, 128] width 772 height 630
click at [697, 127] on div "Direct Reports Generic What 3 things has this person contributed to the overall…" at bounding box center [579, 127] width 246 height 211
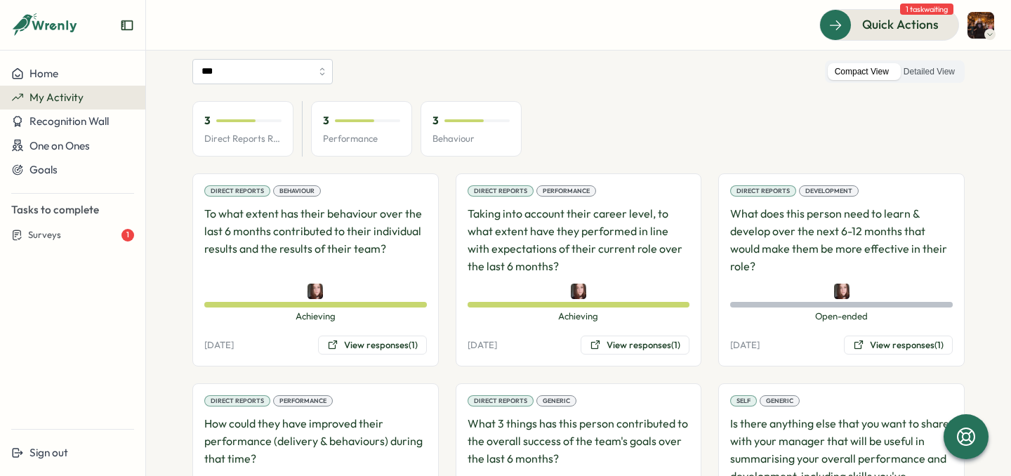
scroll to position [124, 0]
click at [665, 343] on button "View responses (1)" at bounding box center [635, 345] width 109 height 20
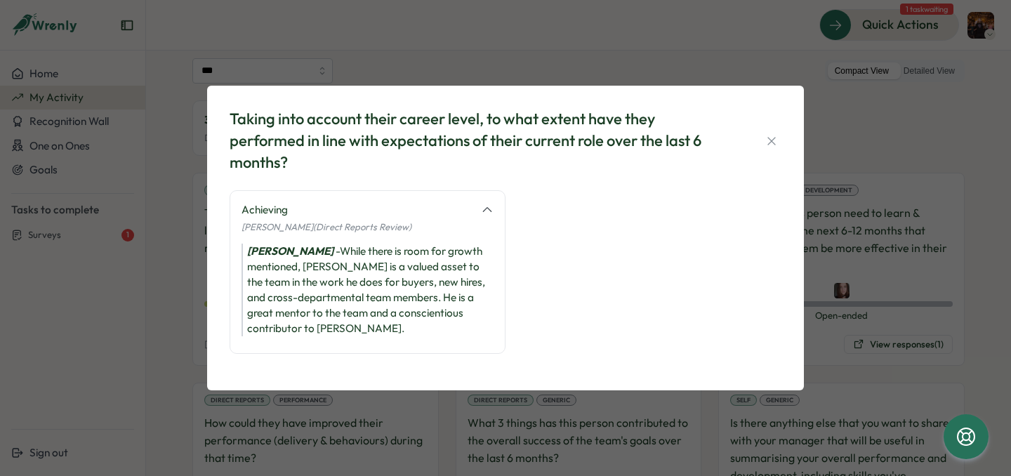
click at [487, 216] on icon at bounding box center [487, 210] width 13 height 13
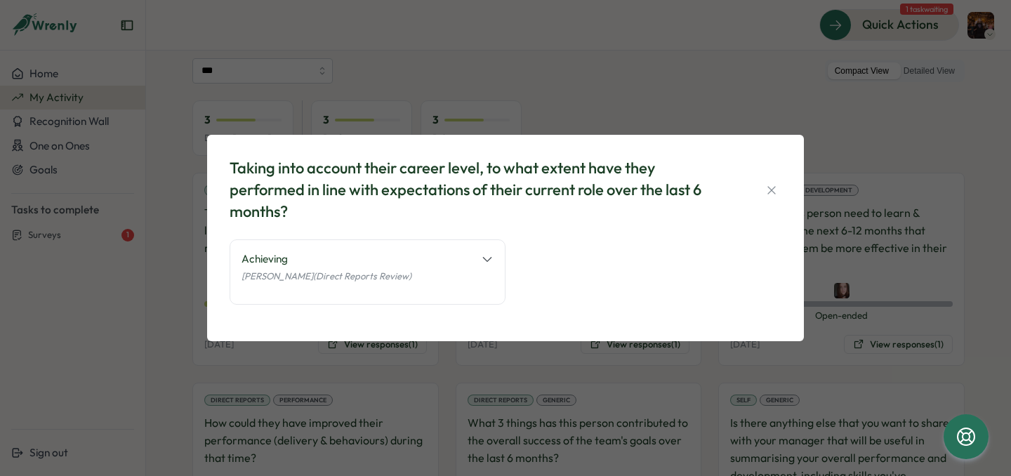
click at [471, 277] on div "[PERSON_NAME] (Direct Reports Review)" at bounding box center [368, 276] width 252 height 18
click at [489, 260] on icon at bounding box center [487, 259] width 13 height 13
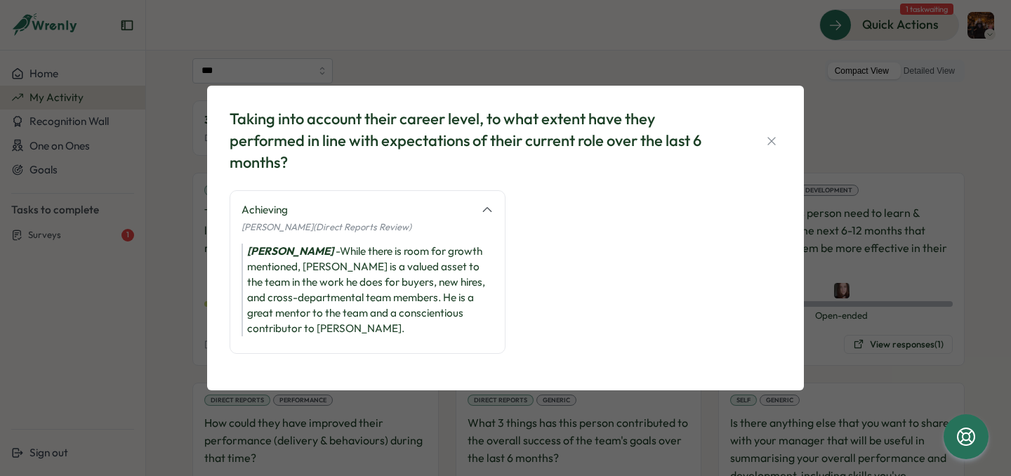
click at [635, 192] on div "Taking into account their career level, to what extent have they performed in l…" at bounding box center [505, 238] width 563 height 270
click at [635, 197] on div "Taking into account their career level, to what extent have they performed in l…" at bounding box center [505, 238] width 563 height 270
click at [489, 216] on icon at bounding box center [487, 210] width 13 height 13
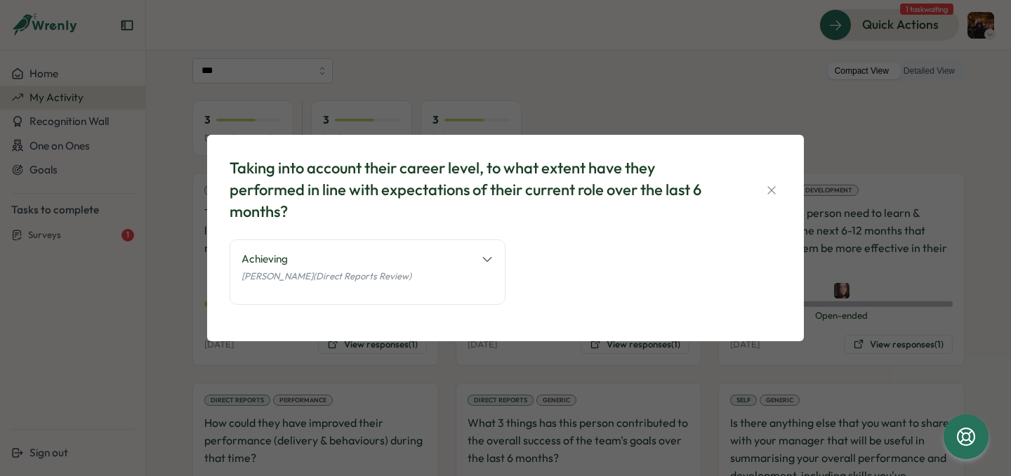
click at [488, 258] on icon at bounding box center [487, 259] width 13 height 13
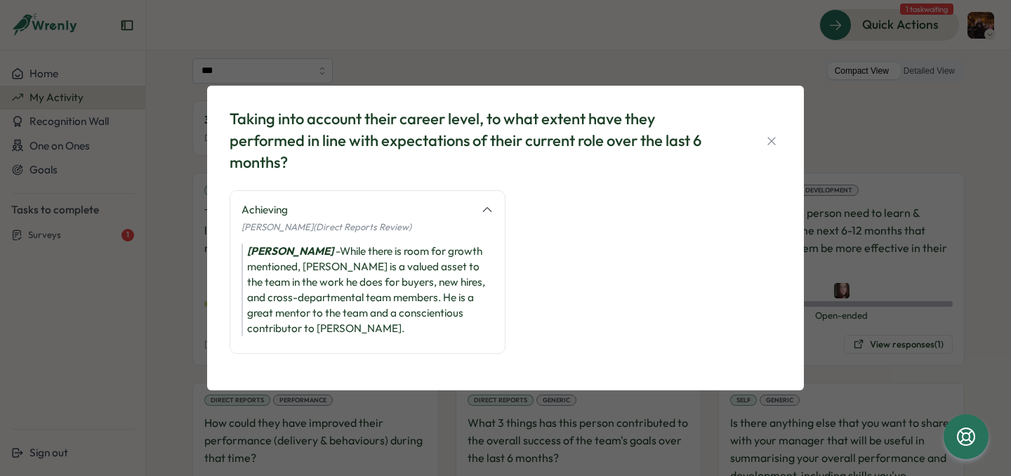
click at [543, 250] on div "Achieving [PERSON_NAME] (Direct Reports Review) [PERSON_NAME] - While there is …" at bounding box center [506, 279] width 552 height 178
click at [773, 145] on icon "button" at bounding box center [771, 141] width 8 height 8
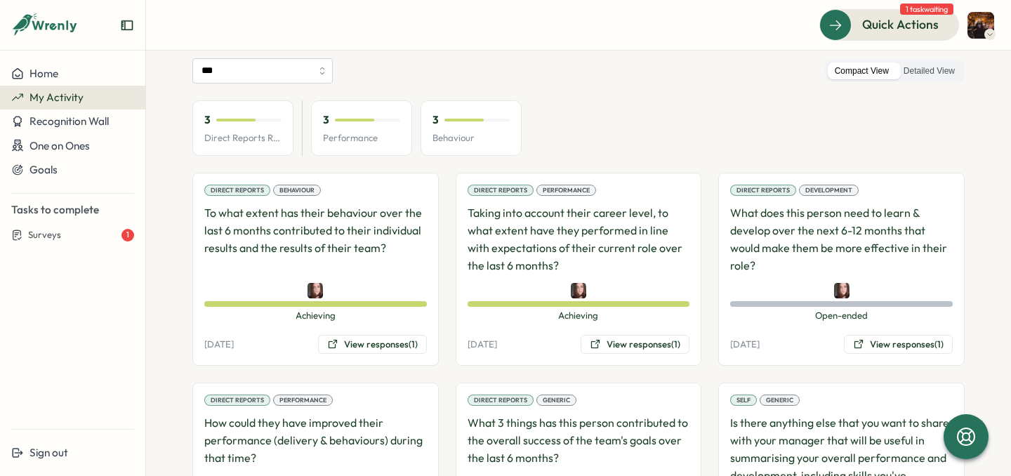
click at [651, 263] on p "Taking into account their career level, to what extent have they performed in l…" at bounding box center [579, 239] width 223 height 70
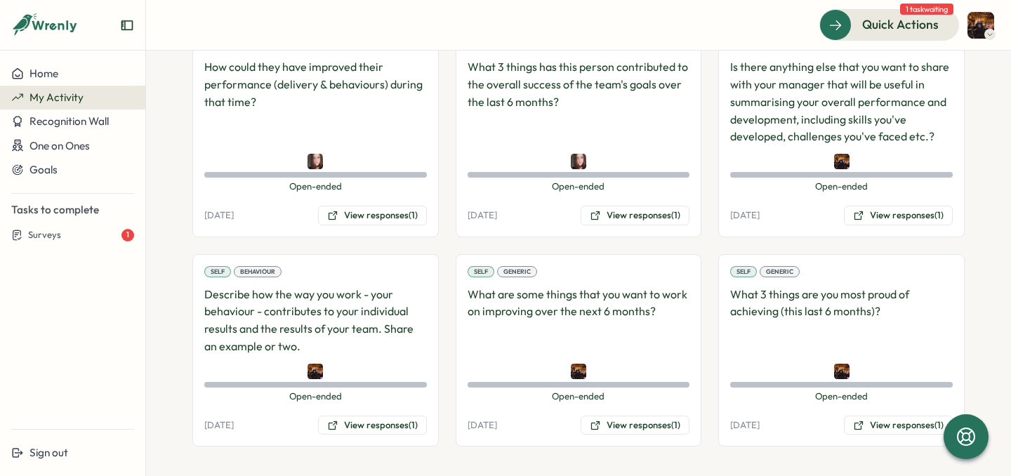
scroll to position [484, 0]
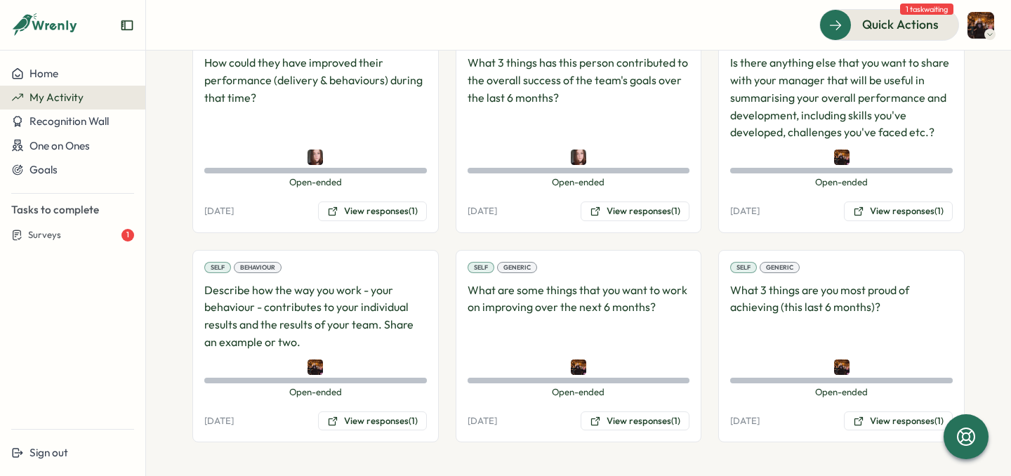
click at [482, 356] on div "Self Generic What are some things that you want to work on improving over the n…" at bounding box center [579, 346] width 246 height 193
click at [492, 329] on p "What are some things that you want to work on improving over the next 6 months?" at bounding box center [579, 317] width 223 height 70
click at [513, 339] on p "What are some things that you want to work on improving over the next 6 months?" at bounding box center [579, 317] width 223 height 70
click at [436, 232] on div "Direct Reports Behaviour To what extent has their behaviour over the last 6 mon…" at bounding box center [578, 128] width 772 height 630
click at [438, 224] on div "Direct Reports Behaviour To what extent has their behaviour over the last 6 mon…" at bounding box center [578, 128] width 772 height 630
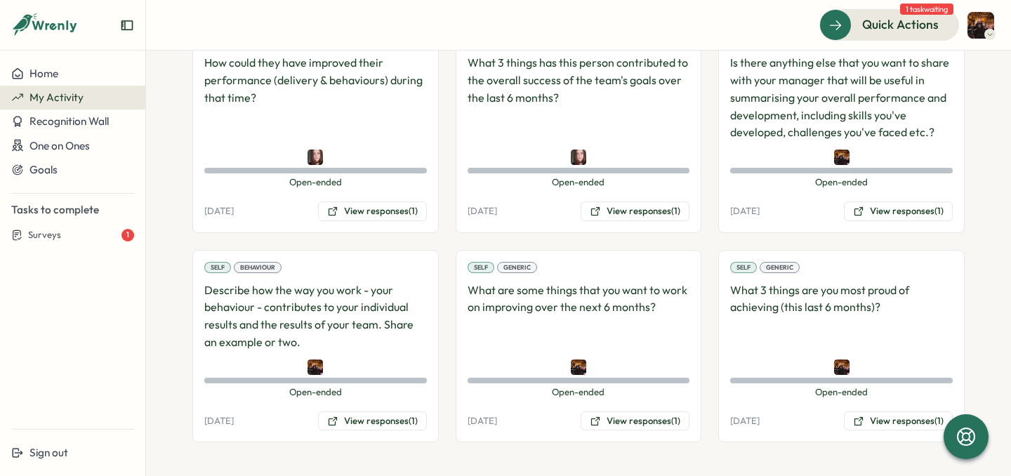
click at [437, 225] on div "Direct Reports Behaviour To what extent has their behaviour over the last 6 mon…" at bounding box center [578, 128] width 772 height 630
click at [440, 442] on div "Direct Reports Behaviour To what extent has their behaviour over the last 6 mon…" at bounding box center [578, 128] width 772 height 630
click at [440, 443] on section "**********" at bounding box center [578, 263] width 865 height 425
click at [442, 443] on section "**********" at bounding box center [578, 263] width 865 height 425
